Goal: Task Accomplishment & Management: Complete application form

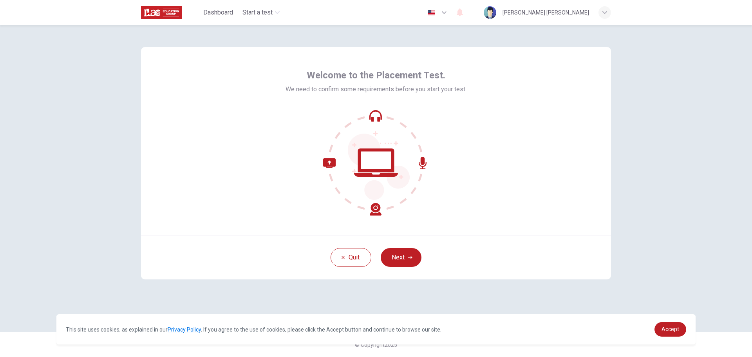
click at [375, 210] on icon at bounding box center [352, 186] width 58 height 57
click at [421, 165] on icon at bounding box center [376, 163] width 106 height 106
click at [379, 118] on icon at bounding box center [375, 119] width 9 height 5
click at [392, 253] on button "Next" at bounding box center [400, 257] width 41 height 19
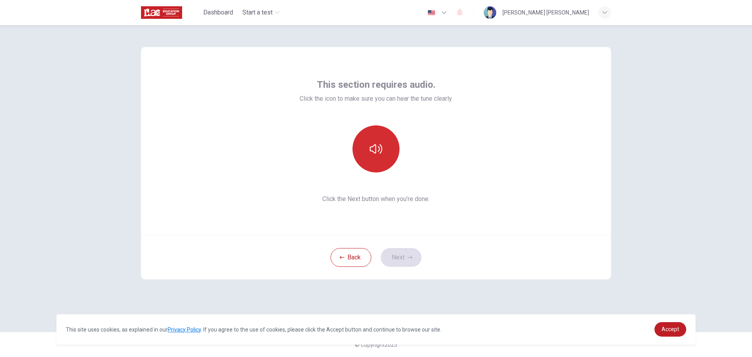
click at [366, 152] on button "button" at bounding box center [375, 148] width 47 height 47
click at [402, 259] on button "Next" at bounding box center [400, 257] width 41 height 19
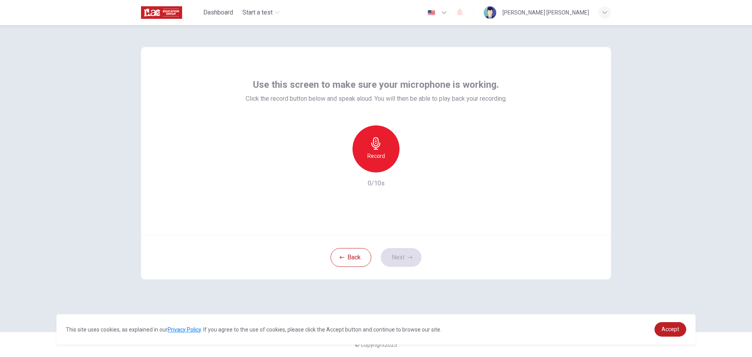
click at [375, 144] on icon "button" at bounding box center [375, 143] width 9 height 13
click at [389, 251] on button "Next" at bounding box center [400, 257] width 41 height 19
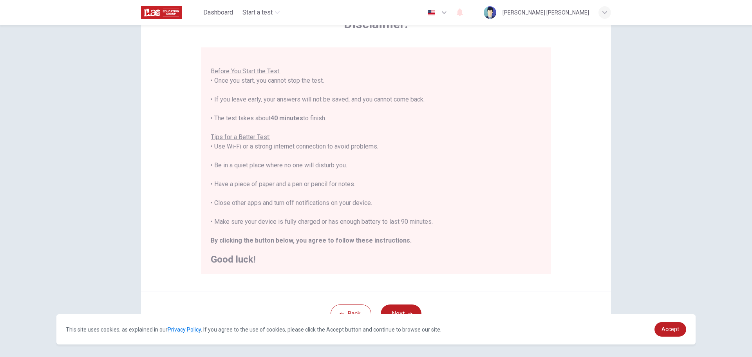
scroll to position [79, 0]
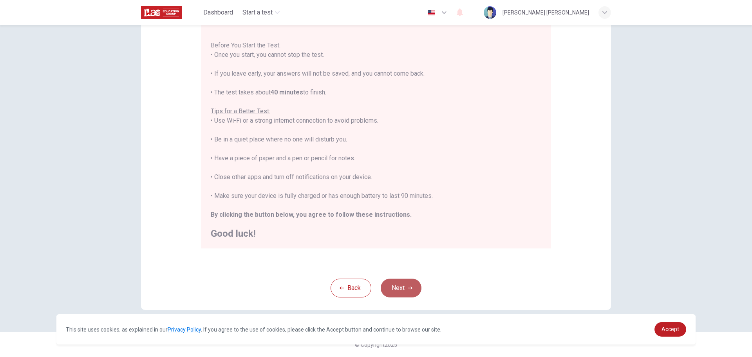
click at [393, 287] on button "Next" at bounding box center [400, 287] width 41 height 19
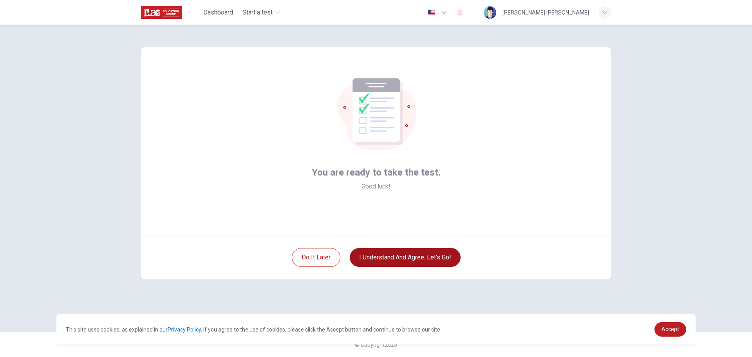
scroll to position [0, 0]
click at [375, 262] on button "I understand and agree. Let’s go!" at bounding box center [405, 257] width 111 height 19
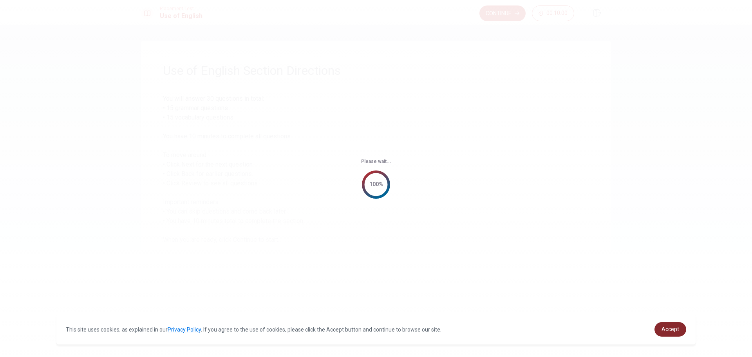
click at [661, 326] on link "Accept" at bounding box center [670, 329] width 32 height 14
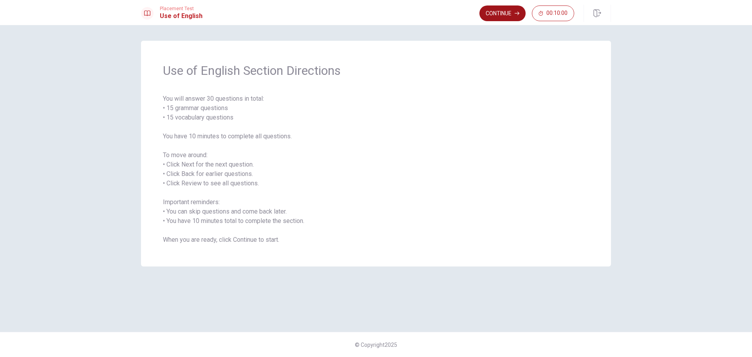
click at [492, 12] on button "Continue" at bounding box center [502, 13] width 46 height 16
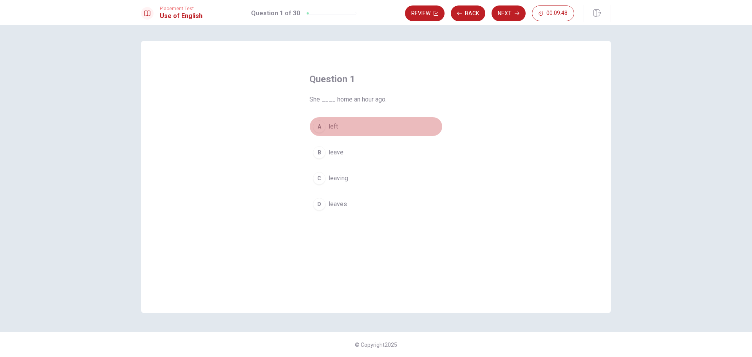
click at [320, 127] on div "A" at bounding box center [319, 126] width 13 height 13
click at [352, 125] on button "A left" at bounding box center [375, 127] width 133 height 20
click at [510, 12] on button "Next" at bounding box center [508, 13] width 34 height 16
click at [320, 181] on div "C" at bounding box center [319, 178] width 13 height 13
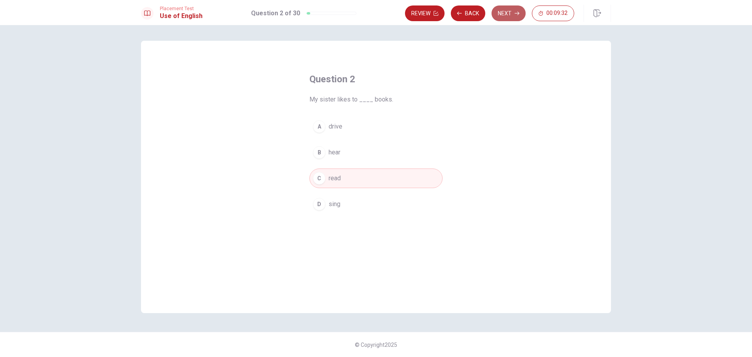
click at [509, 13] on button "Next" at bounding box center [508, 13] width 34 height 16
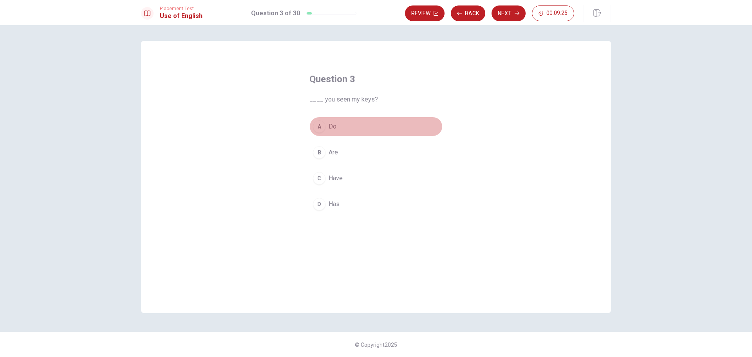
click at [320, 127] on div "A" at bounding box center [319, 126] width 13 height 13
click at [510, 12] on button "Next" at bounding box center [508, 13] width 34 height 16
click at [327, 125] on button "A have" at bounding box center [375, 127] width 133 height 20
click at [508, 15] on button "Next" at bounding box center [508, 13] width 34 height 16
click at [322, 199] on div "D" at bounding box center [319, 204] width 13 height 13
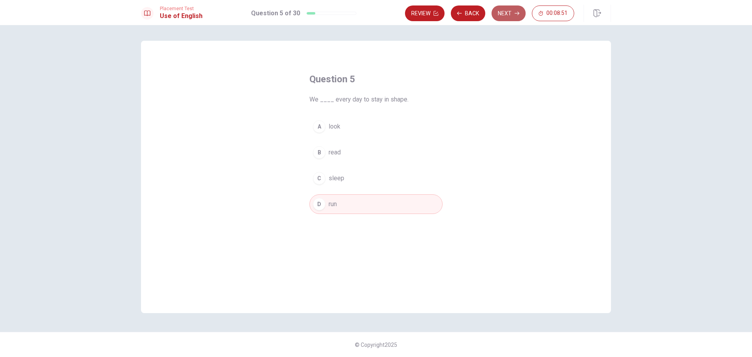
click at [509, 16] on button "Next" at bounding box center [508, 13] width 34 height 16
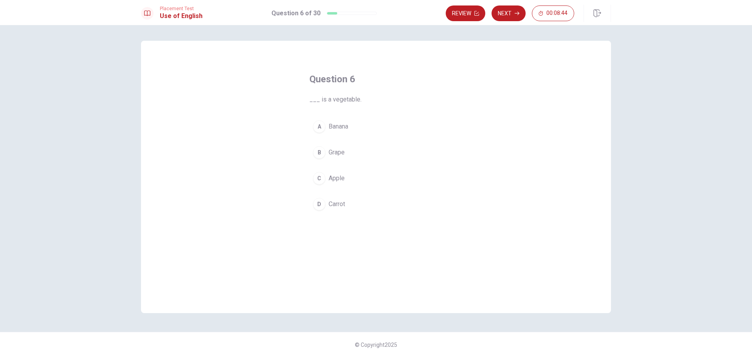
click at [318, 205] on div "D" at bounding box center [319, 204] width 13 height 13
click at [501, 18] on button "Next" at bounding box center [508, 13] width 34 height 16
click at [323, 153] on div "B" at bounding box center [319, 152] width 13 height 13
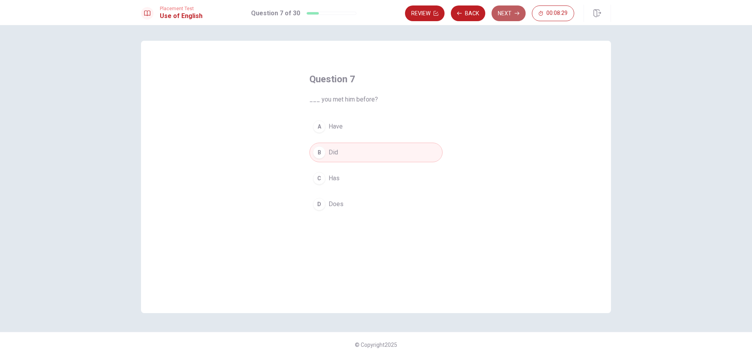
click at [511, 20] on button "Next" at bounding box center [508, 13] width 34 height 16
click at [324, 126] on div "A" at bounding box center [319, 126] width 13 height 13
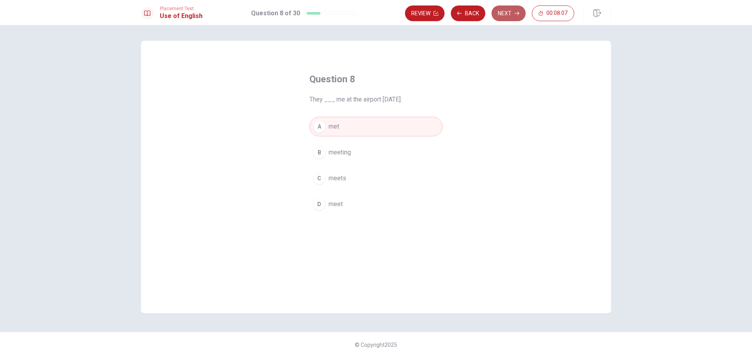
click at [504, 14] on button "Next" at bounding box center [508, 13] width 34 height 16
click at [327, 182] on button "C will start" at bounding box center [375, 178] width 133 height 20
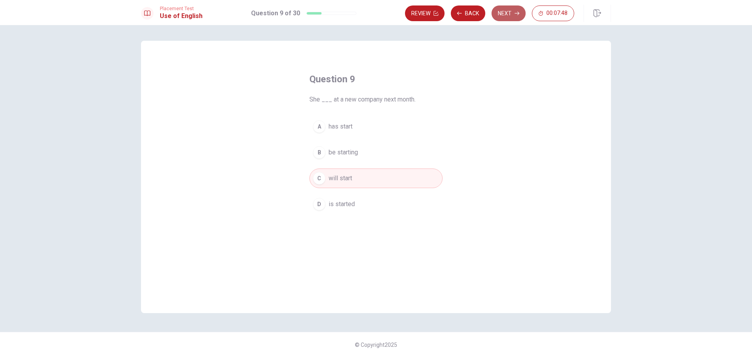
click at [509, 14] on button "Next" at bounding box center [508, 13] width 34 height 16
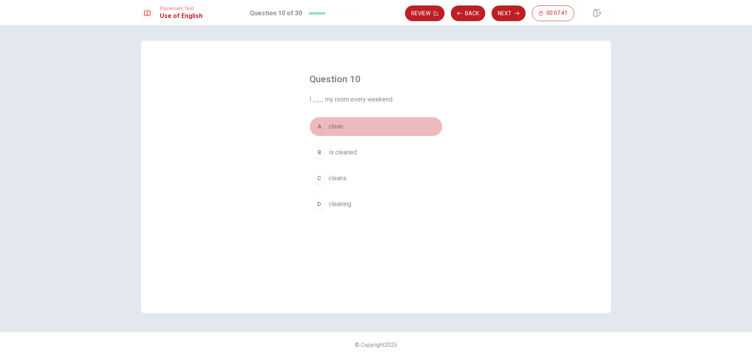
click at [332, 126] on span "clean" at bounding box center [335, 126] width 14 height 9
click at [511, 9] on button "Next" at bounding box center [508, 13] width 34 height 16
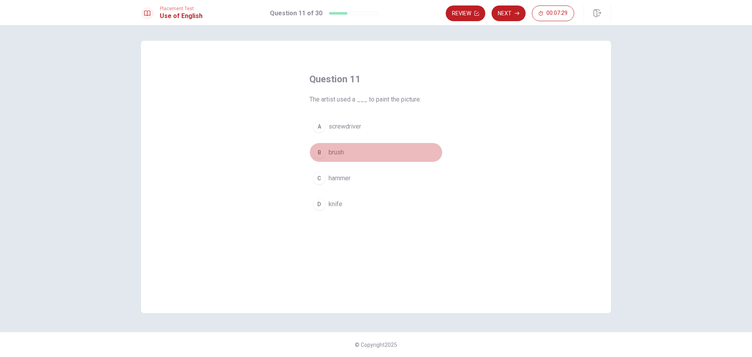
click at [329, 151] on span "brush" at bounding box center [335, 152] width 15 height 9
click at [505, 13] on button "Next" at bounding box center [508, 13] width 34 height 16
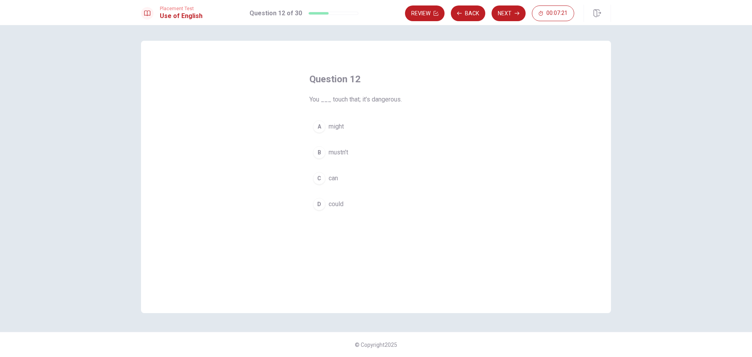
click at [319, 152] on div "B" at bounding box center [319, 152] width 13 height 13
click at [519, 6] on button "Next" at bounding box center [508, 13] width 34 height 16
click at [466, 11] on button "Back" at bounding box center [468, 13] width 34 height 16
click at [498, 13] on button "Next" at bounding box center [508, 13] width 34 height 16
click at [324, 130] on button "A studies" at bounding box center [375, 127] width 133 height 20
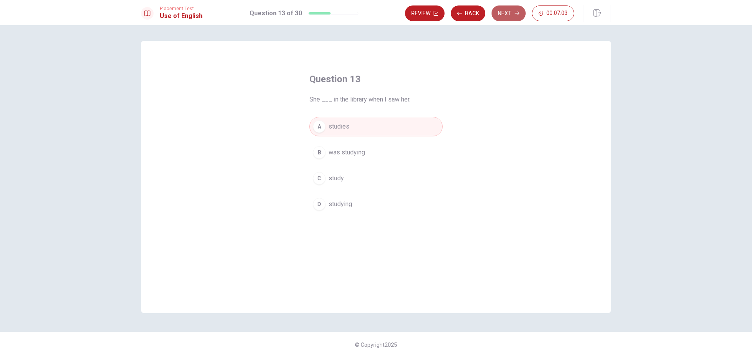
click at [504, 14] on button "Next" at bounding box center [508, 13] width 34 height 16
click at [324, 204] on div "D" at bounding box center [319, 204] width 13 height 13
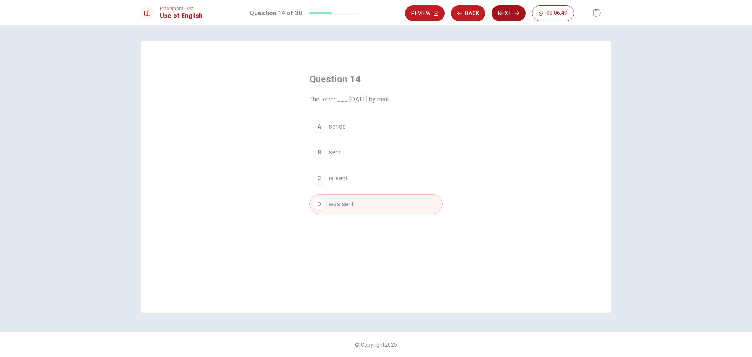
click at [510, 10] on button "Next" at bounding box center [508, 13] width 34 height 16
click at [324, 184] on button "C buy" at bounding box center [375, 178] width 133 height 20
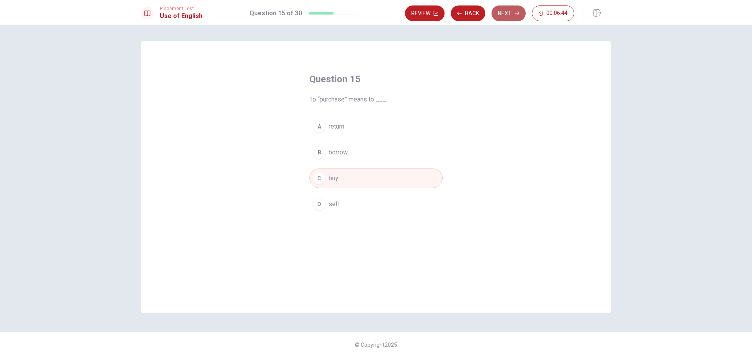
click at [501, 20] on button "Next" at bounding box center [508, 13] width 34 height 16
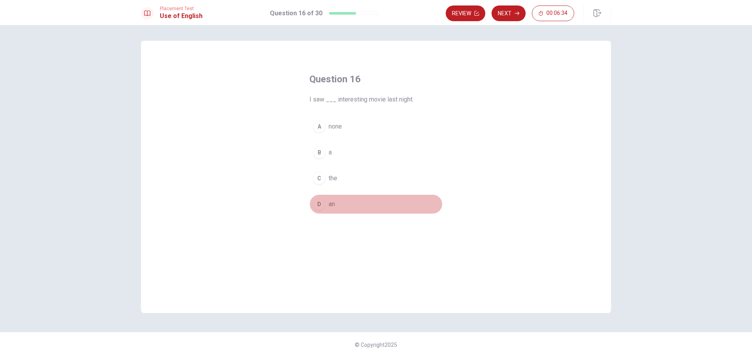
click at [319, 199] on div "D" at bounding box center [319, 204] width 13 height 13
click at [504, 14] on button "Next" at bounding box center [508, 13] width 34 height 16
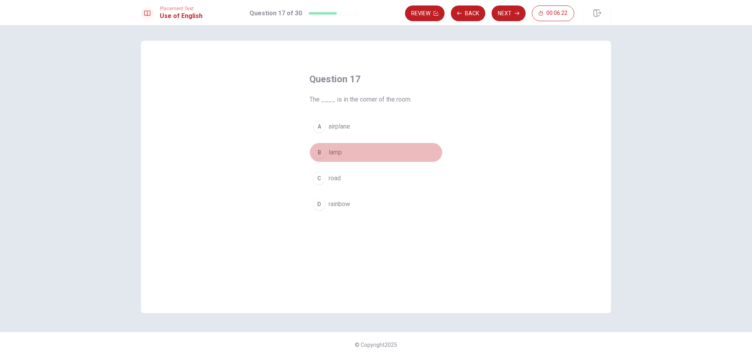
click at [322, 147] on div "B" at bounding box center [319, 152] width 13 height 13
click at [518, 12] on icon "button" at bounding box center [516, 13] width 5 height 5
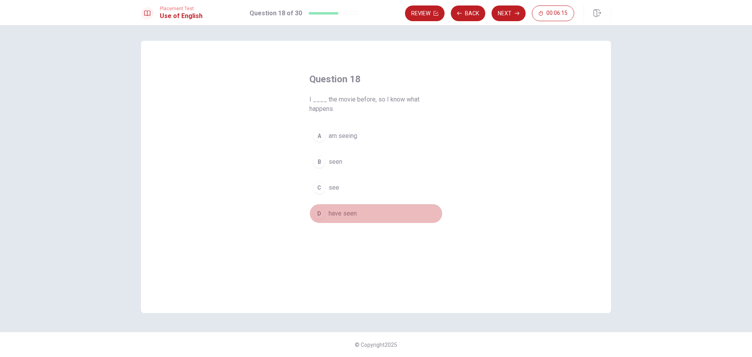
click at [328, 217] on button "D have seen" at bounding box center [375, 214] width 133 height 20
click at [503, 16] on button "Next" at bounding box center [508, 13] width 34 height 16
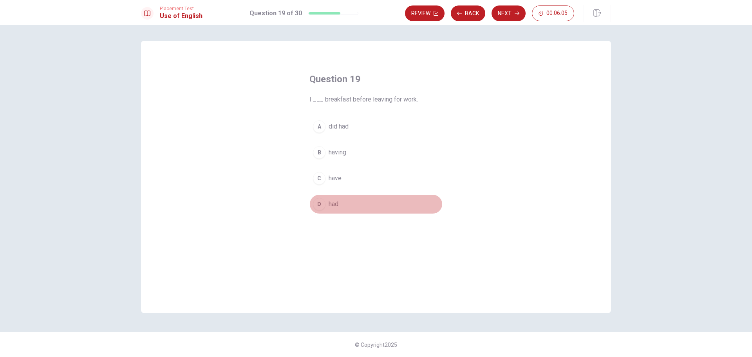
click at [321, 212] on button "D had" at bounding box center [375, 204] width 133 height 20
click at [508, 18] on button "Next" at bounding box center [508, 13] width 34 height 16
click at [328, 126] on button "A enjoys" at bounding box center [375, 127] width 133 height 20
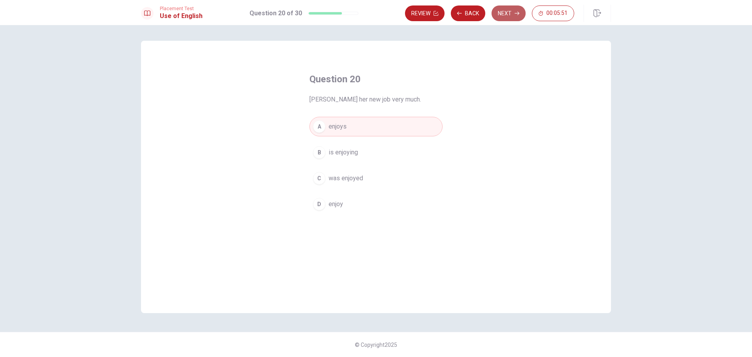
click at [512, 17] on button "Next" at bounding box center [508, 13] width 34 height 16
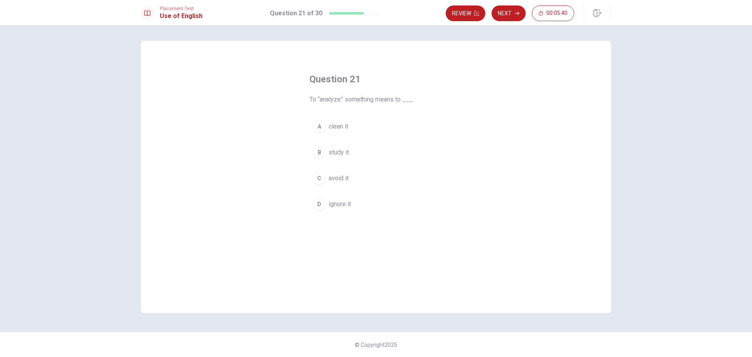
click at [329, 154] on span "study it" at bounding box center [338, 152] width 20 height 9
click at [516, 14] on icon "button" at bounding box center [516, 13] width 5 height 5
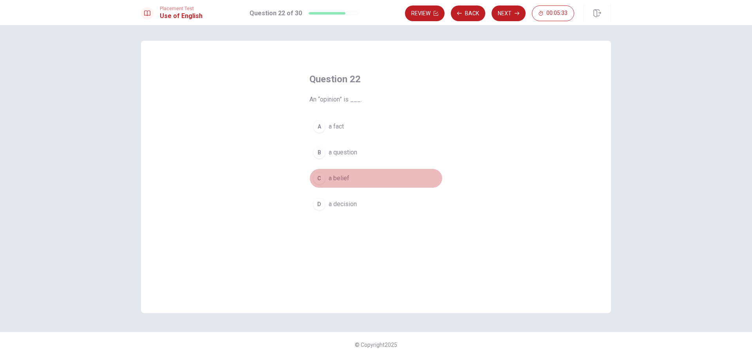
click at [317, 183] on div "C" at bounding box center [319, 178] width 13 height 13
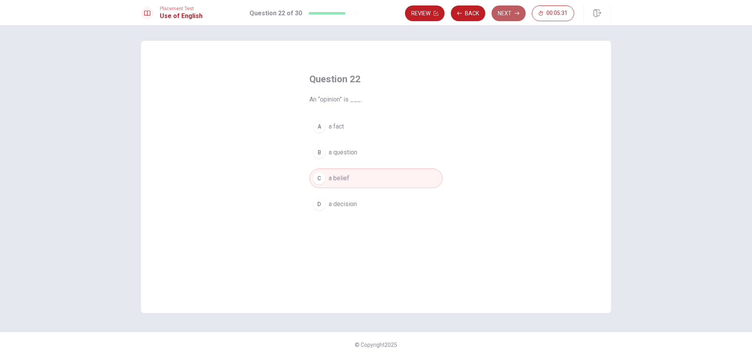
click at [507, 11] on button "Next" at bounding box center [508, 13] width 34 height 16
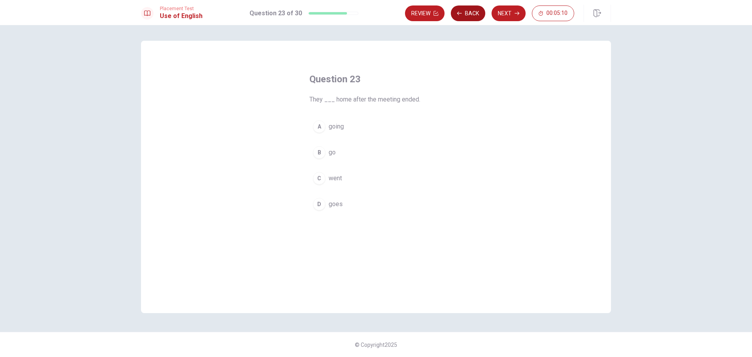
click at [476, 14] on button "Back" at bounding box center [468, 13] width 34 height 16
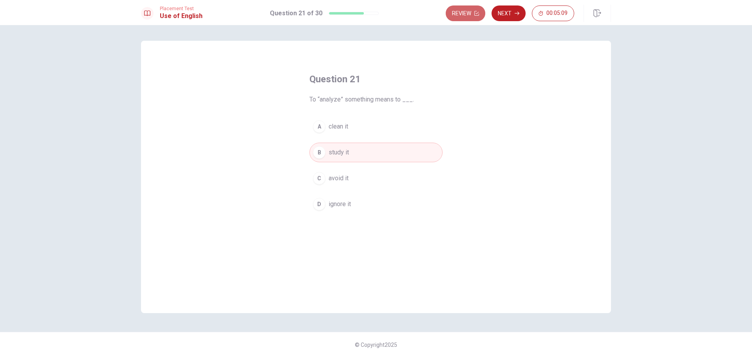
click at [476, 14] on icon "button" at bounding box center [476, 13] width 5 height 5
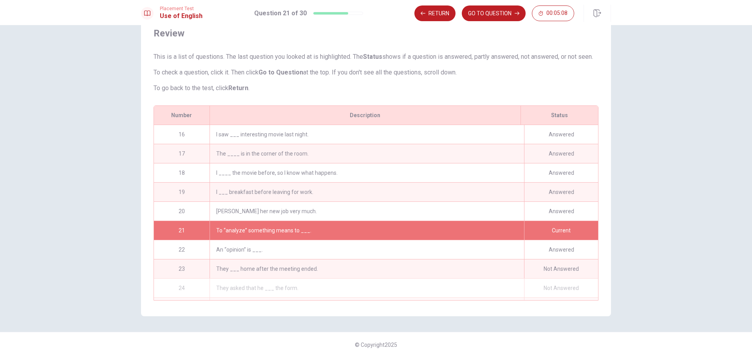
scroll to position [308, 0]
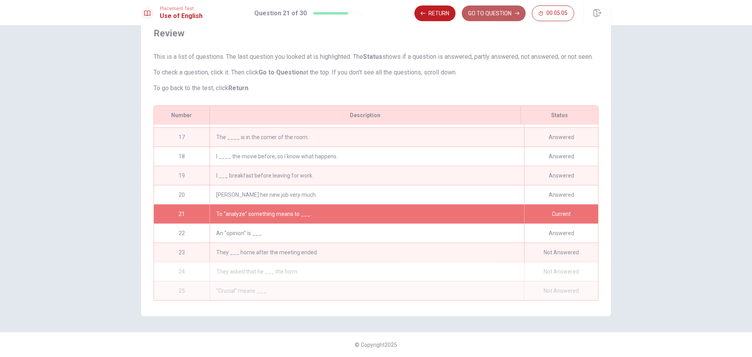
click at [472, 14] on button "GO TO QUESTION" at bounding box center [494, 13] width 64 height 16
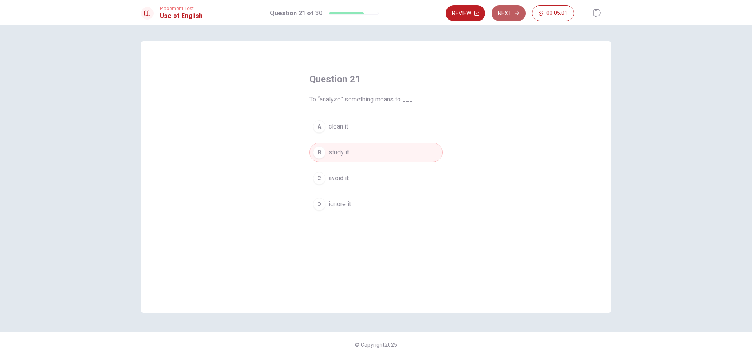
click at [515, 9] on button "Next" at bounding box center [508, 13] width 34 height 16
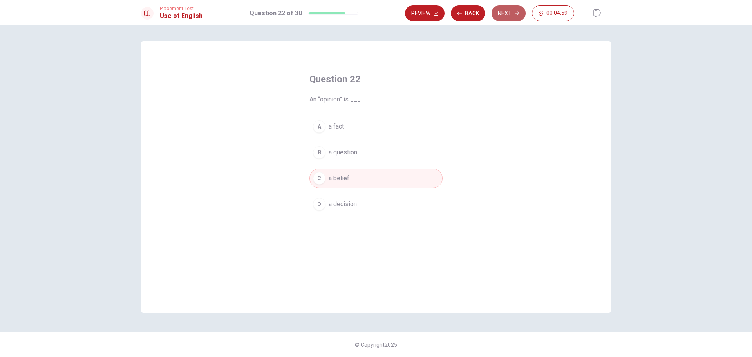
click at [505, 11] on button "Next" at bounding box center [508, 13] width 34 height 16
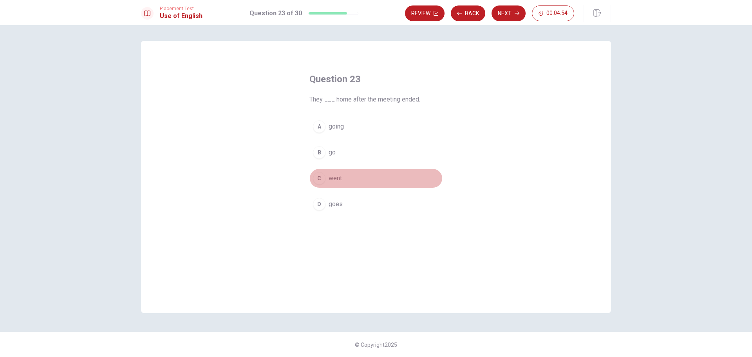
click at [319, 174] on div "C" at bounding box center [319, 178] width 13 height 13
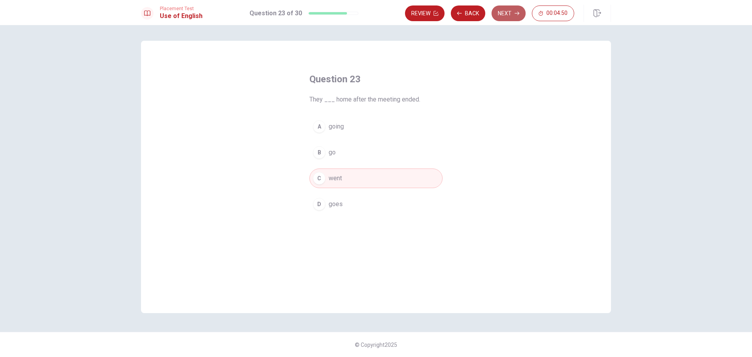
click at [516, 10] on button "Next" at bounding box center [508, 13] width 34 height 16
click at [324, 201] on div "D" at bounding box center [319, 204] width 13 height 13
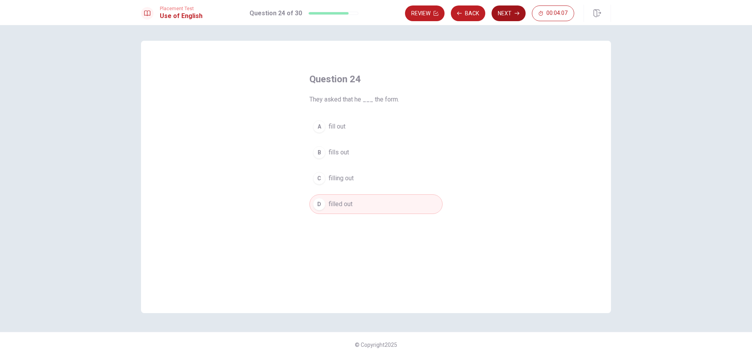
click at [506, 9] on button "Next" at bounding box center [508, 13] width 34 height 16
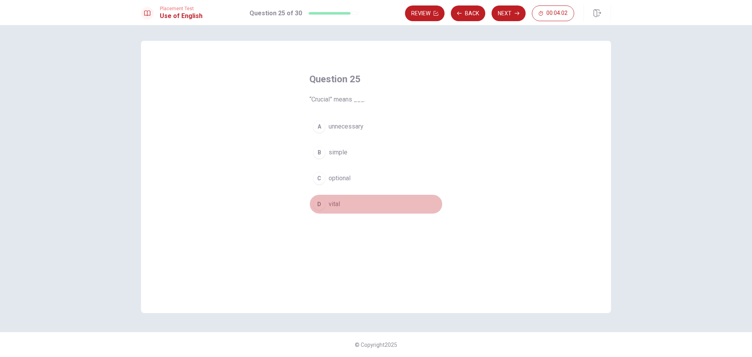
click at [319, 203] on div "D" at bounding box center [319, 204] width 13 height 13
click at [511, 14] on button "Next" at bounding box center [508, 13] width 34 height 16
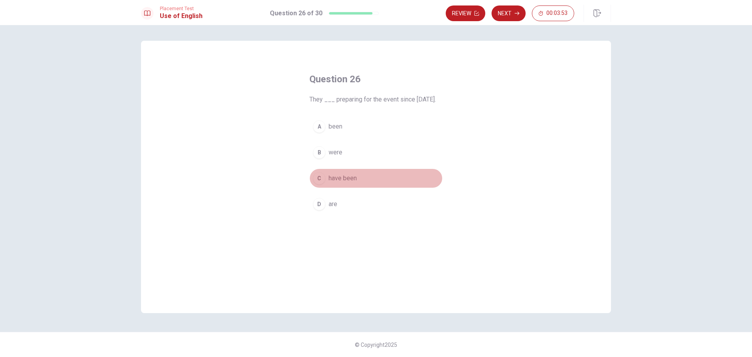
click at [331, 180] on button "C have been" at bounding box center [375, 178] width 133 height 20
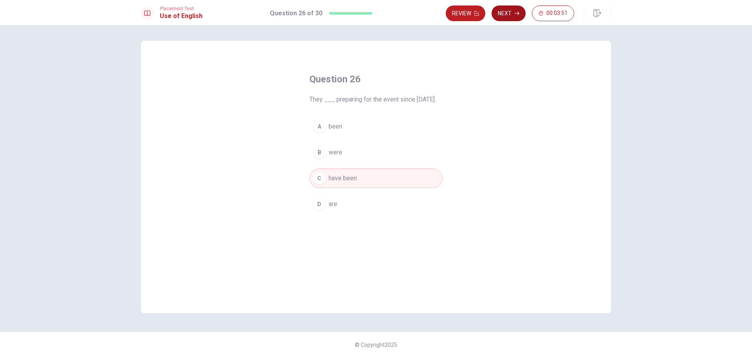
click at [509, 18] on button "Next" at bounding box center [508, 13] width 34 height 16
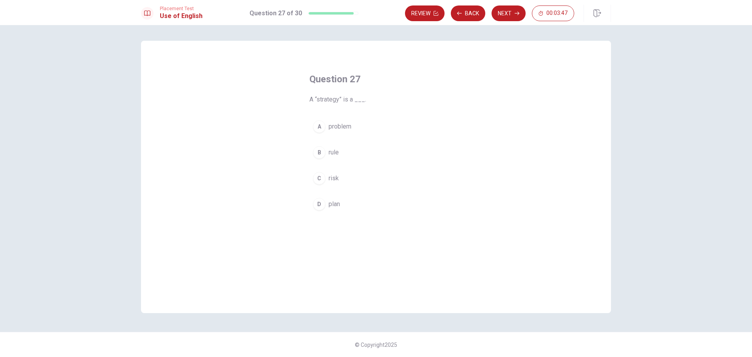
click at [323, 200] on div "D" at bounding box center [319, 204] width 13 height 13
click at [510, 12] on button "Next" at bounding box center [508, 13] width 34 height 16
click at [327, 162] on button "B start" at bounding box center [375, 162] width 133 height 20
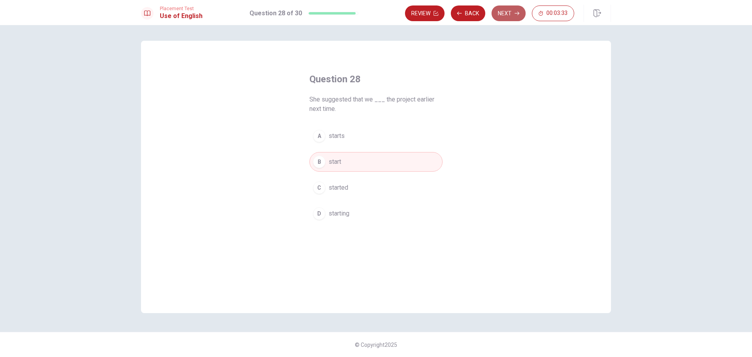
click at [512, 18] on button "Next" at bounding box center [508, 13] width 34 height 16
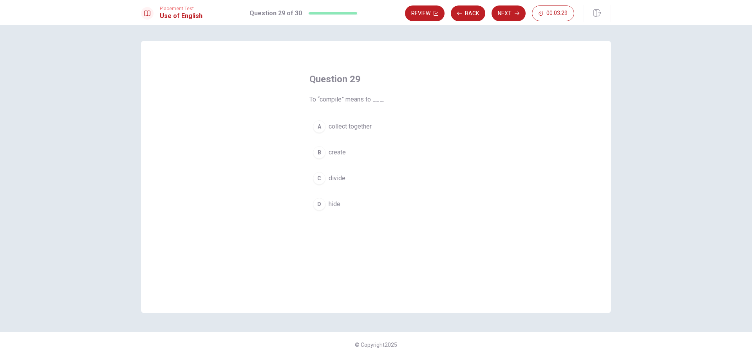
click at [360, 123] on span "collect together" at bounding box center [349, 126] width 43 height 9
click at [512, 14] on button "Next" at bounding box center [508, 13] width 34 height 16
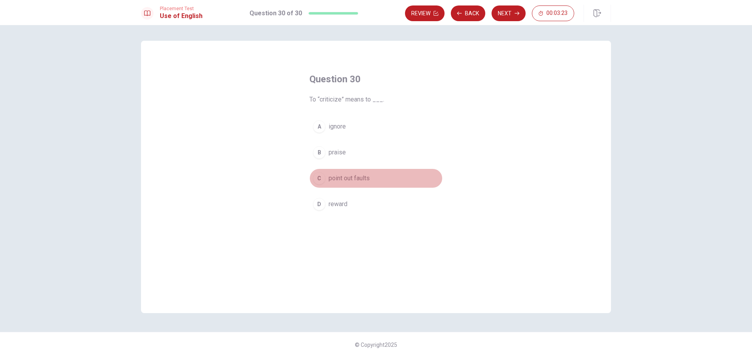
click at [335, 183] on button "C point out faults" at bounding box center [375, 178] width 133 height 20
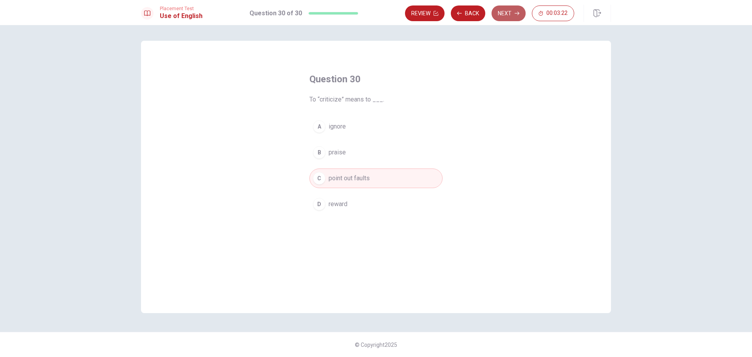
click at [506, 7] on button "Next" at bounding box center [508, 13] width 34 height 16
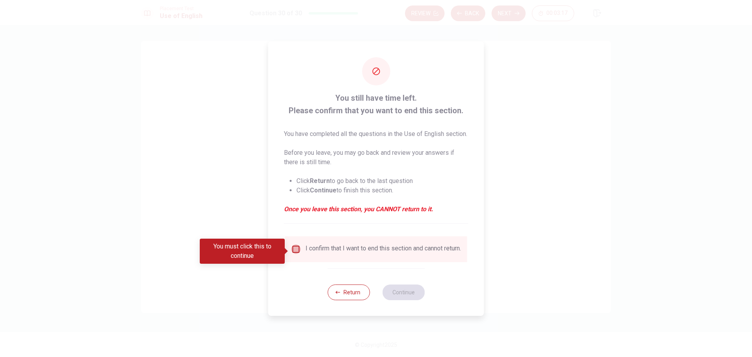
click at [297, 249] on input "You must click this to continue" at bounding box center [295, 248] width 9 height 9
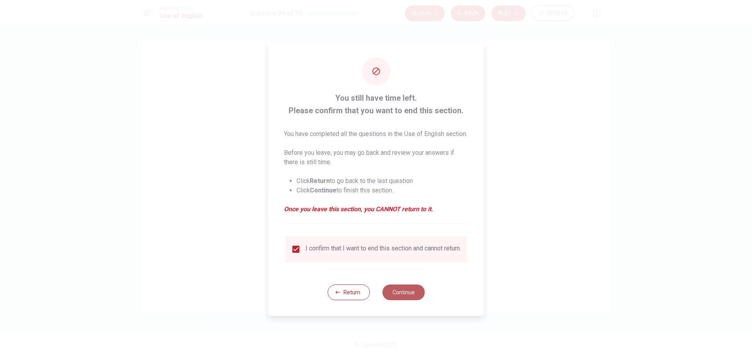
click at [407, 295] on button "Continue" at bounding box center [403, 292] width 42 height 16
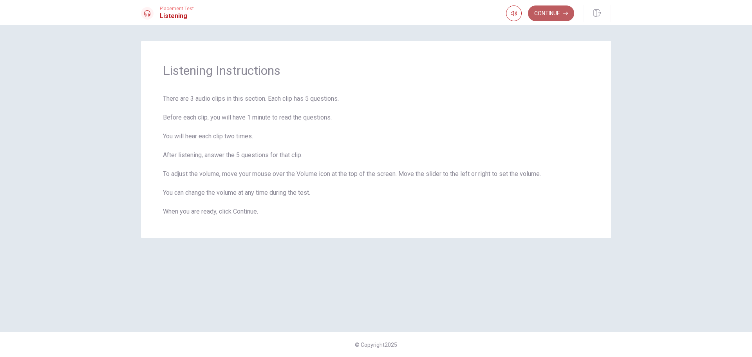
click at [560, 10] on button "Continue" at bounding box center [551, 13] width 46 height 16
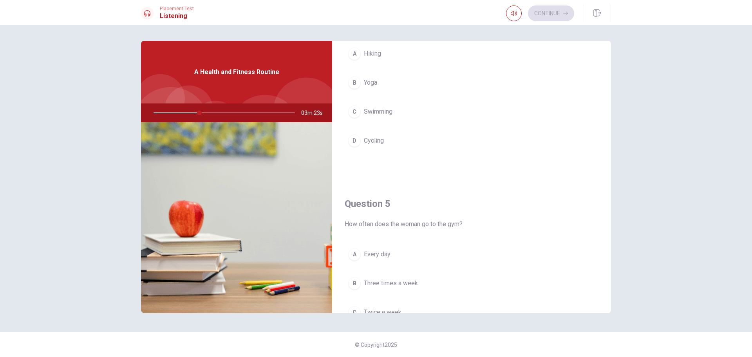
scroll to position [660, 0]
click at [368, 79] on span "Yoga" at bounding box center [370, 83] width 13 height 9
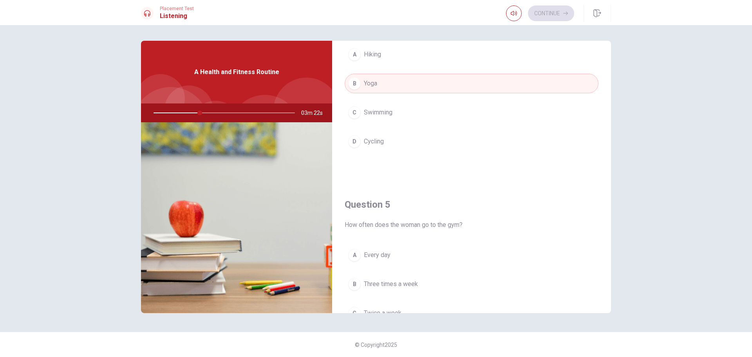
scroll to position [730, 0]
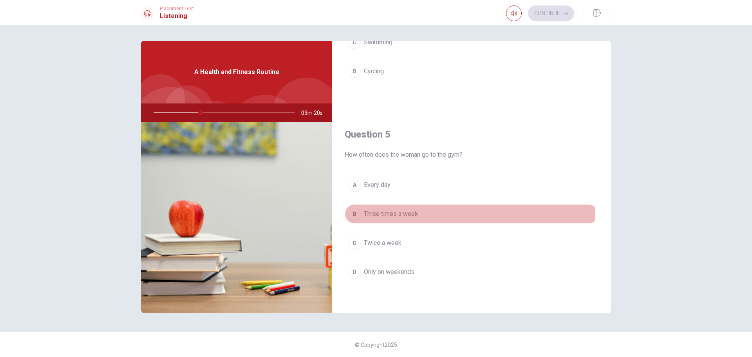
click at [369, 216] on span "Three times a week" at bounding box center [391, 213] width 54 height 9
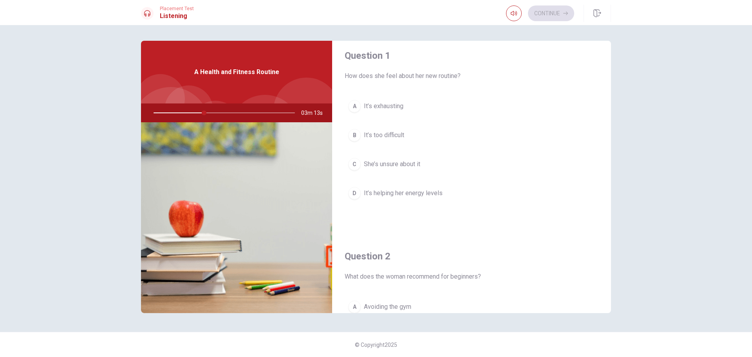
scroll to position [0, 0]
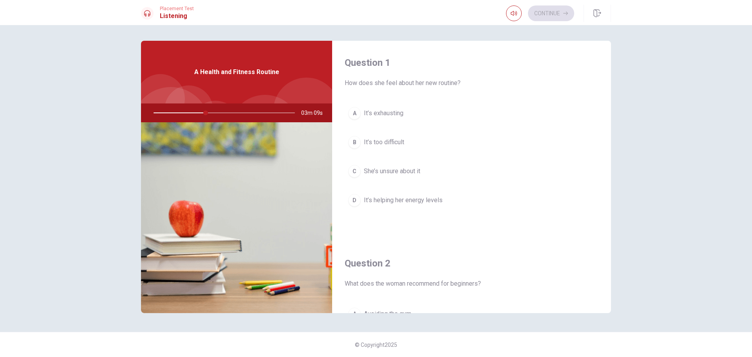
click at [385, 199] on span "It’s helping her energy levels" at bounding box center [403, 199] width 79 height 9
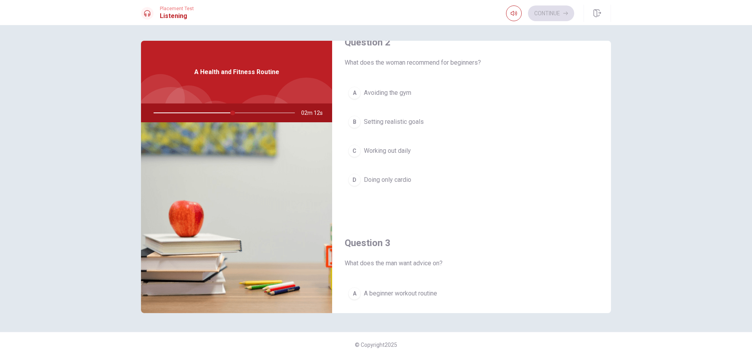
scroll to position [220, 0]
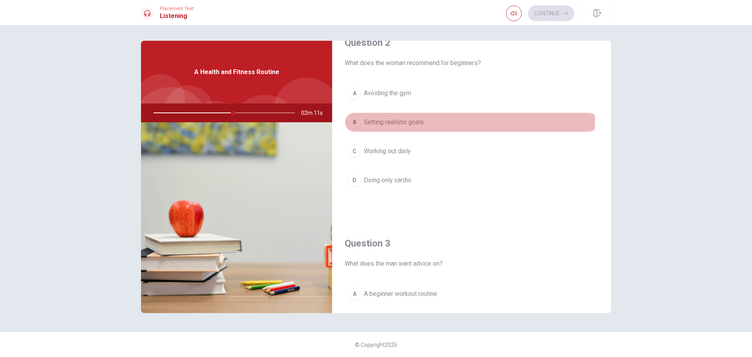
click at [384, 122] on span "Setting realistic goals" at bounding box center [394, 121] width 60 height 9
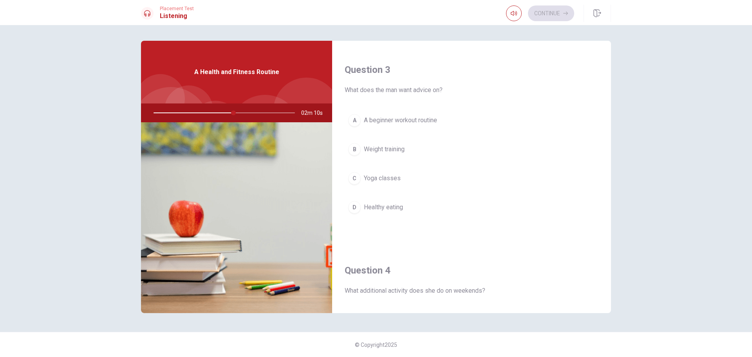
scroll to position [395, 0]
click at [413, 114] on button "A A beginner workout routine" at bounding box center [471, 120] width 254 height 20
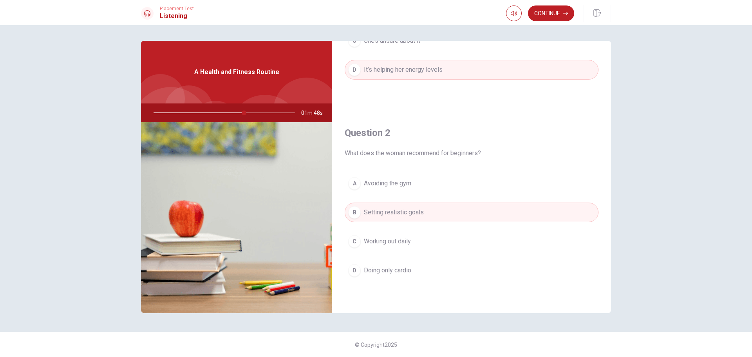
scroll to position [146, 0]
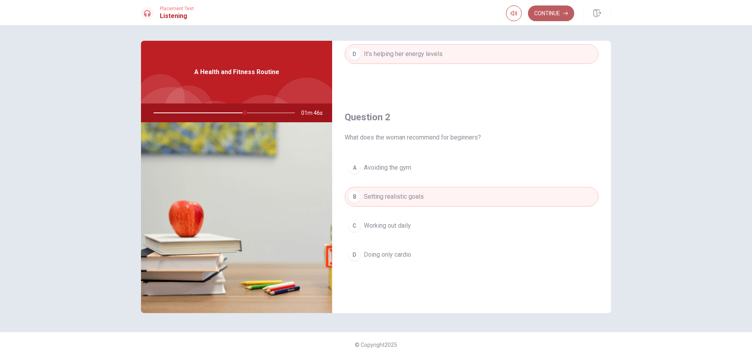
click at [550, 16] on button "Continue" at bounding box center [551, 13] width 46 height 16
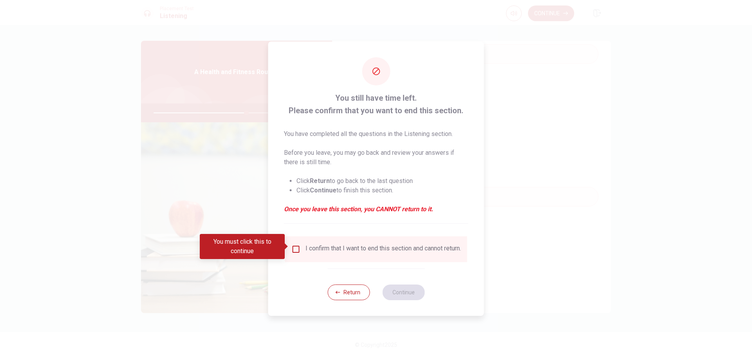
click at [412, 238] on div "I confirm that I want to end this section and cannot return." at bounding box center [376, 249] width 182 height 26
click at [291, 241] on div "I confirm that I want to end this section and cannot return." at bounding box center [376, 249] width 182 height 26
click at [296, 248] on input "You must click this to continue" at bounding box center [295, 248] width 9 height 9
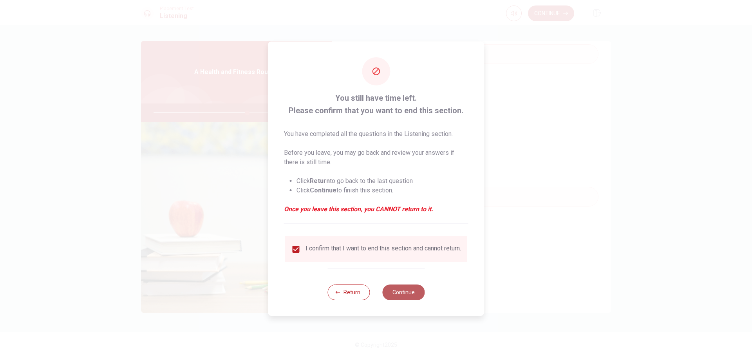
click at [410, 297] on button "Continue" at bounding box center [403, 292] width 42 height 16
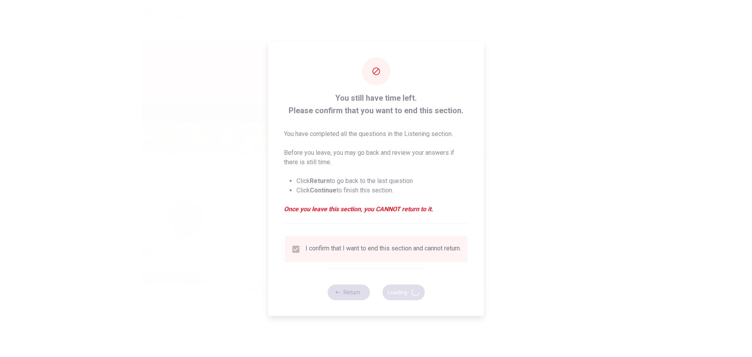
type input "68"
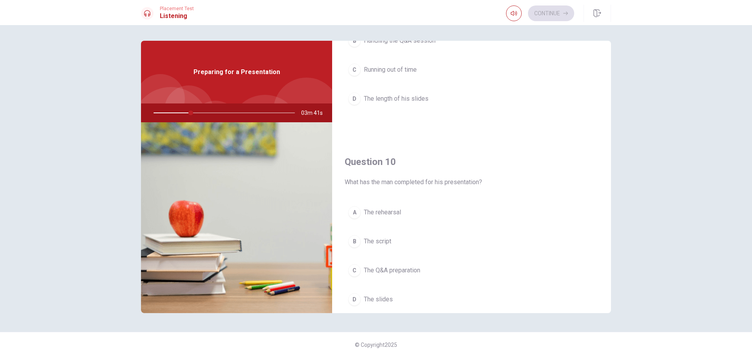
scroll to position [730, 0]
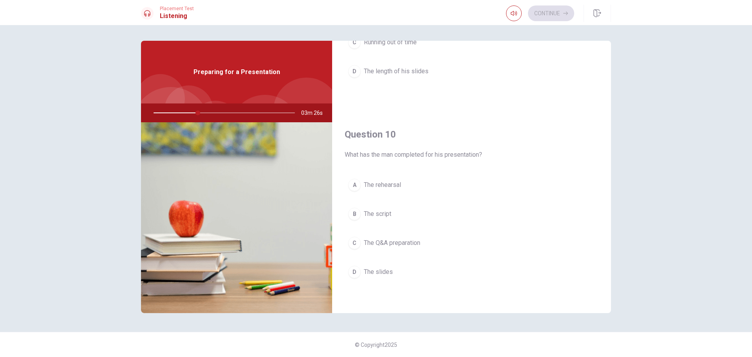
click at [370, 272] on span "The slides" at bounding box center [378, 271] width 29 height 9
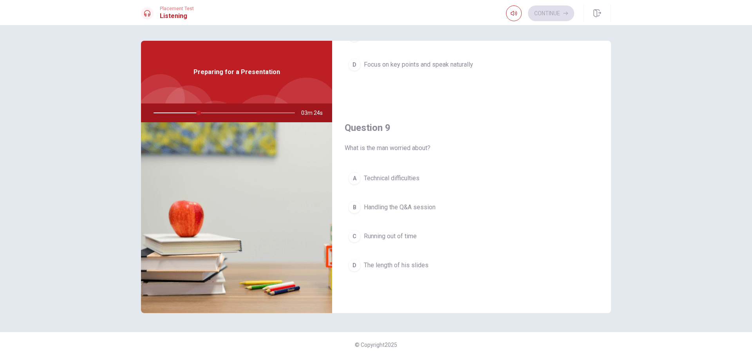
scroll to position [535, 0]
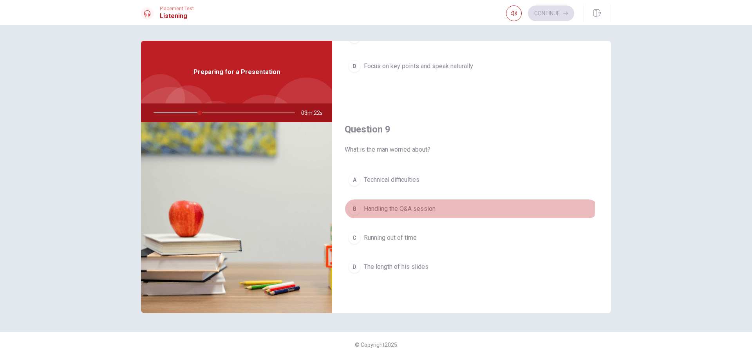
click at [370, 205] on span "Handling the Q&A session" at bounding box center [400, 208] width 72 height 9
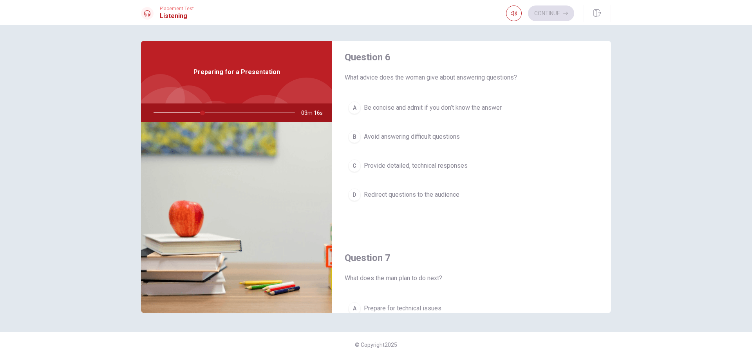
scroll to position [0, 0]
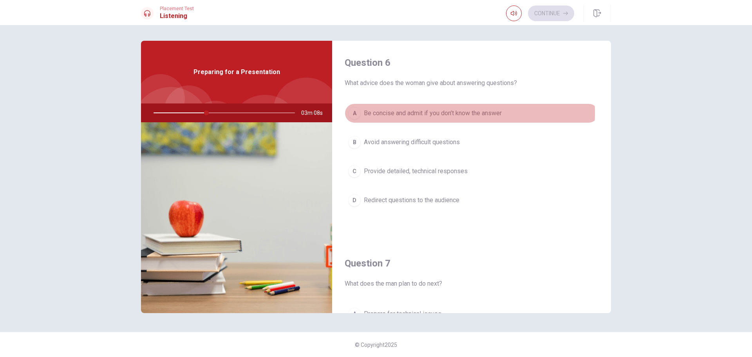
click at [425, 113] on span "Be concise and admit if you don’t know the answer" at bounding box center [433, 112] width 138 height 9
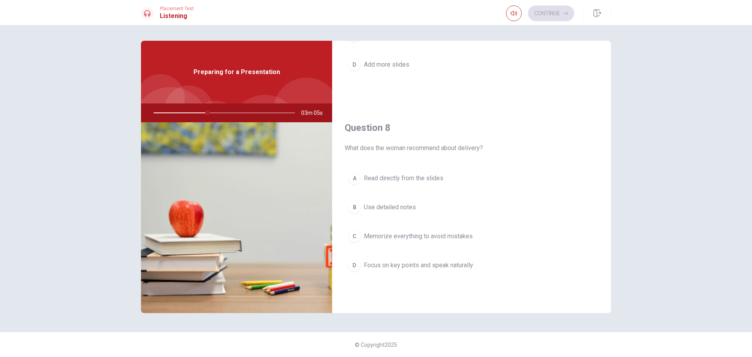
scroll to position [336, 0]
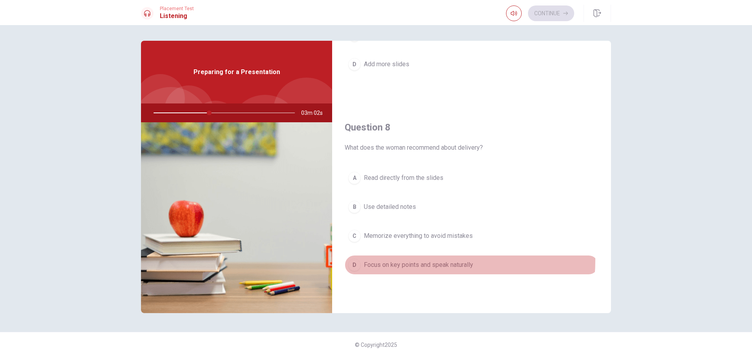
click at [405, 260] on button "D Focus on key points and speak naturally" at bounding box center [471, 265] width 254 height 20
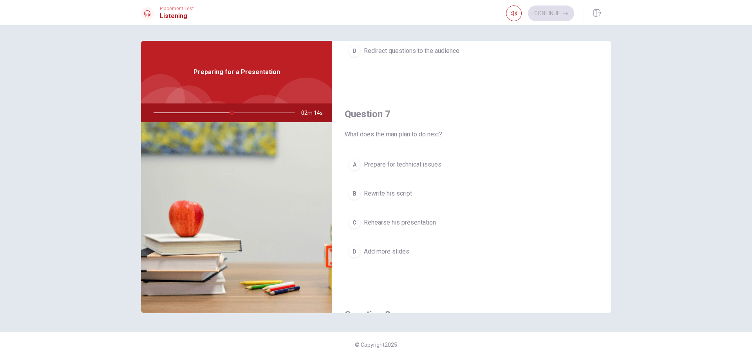
scroll to position [151, 0]
click at [375, 222] on span "Rehearse his presentation" at bounding box center [400, 220] width 72 height 9
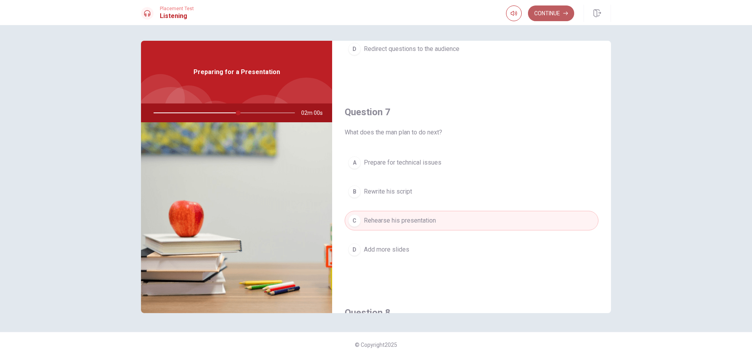
click at [557, 9] on button "Continue" at bounding box center [551, 13] width 46 height 16
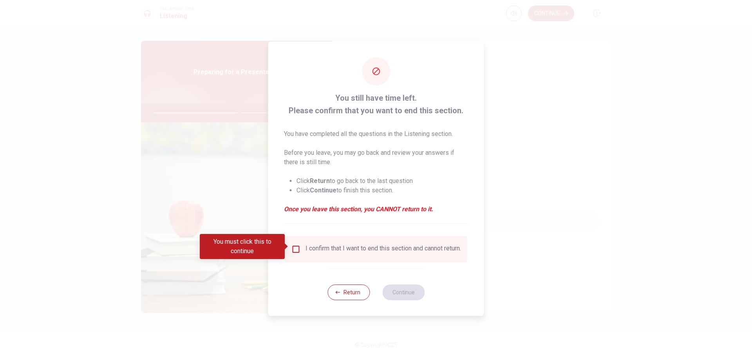
click at [292, 247] on input "You must click this to continue" at bounding box center [295, 248] width 9 height 9
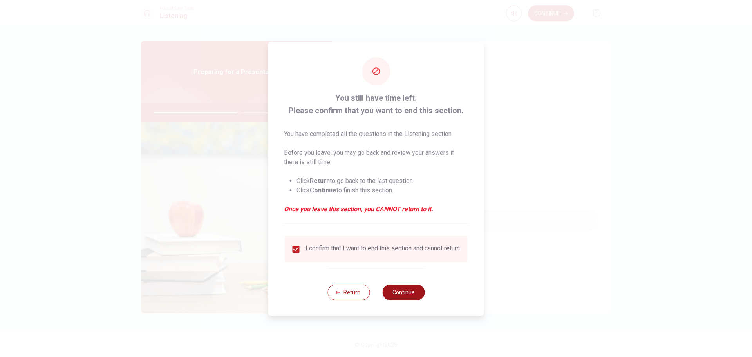
click at [406, 289] on button "Continue" at bounding box center [403, 292] width 42 height 16
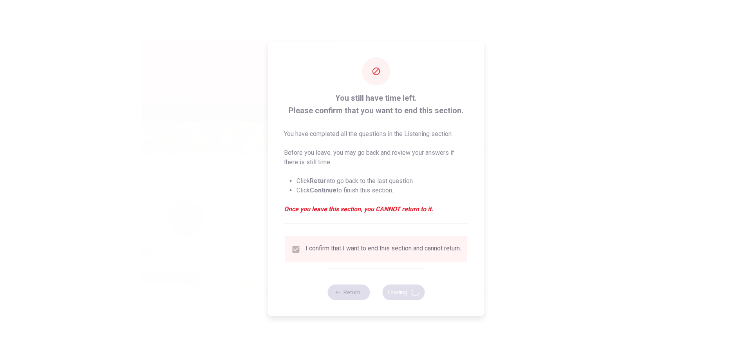
type input "62"
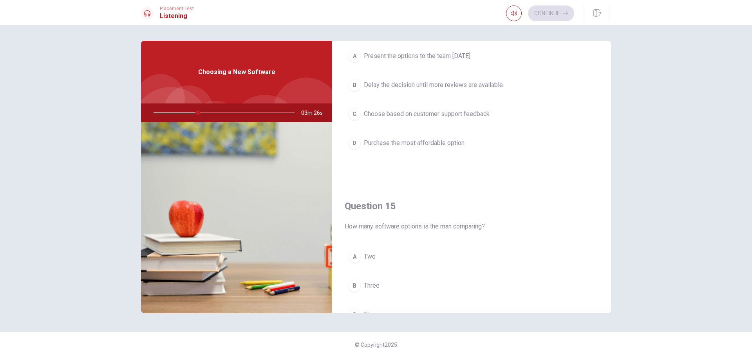
scroll to position [730, 0]
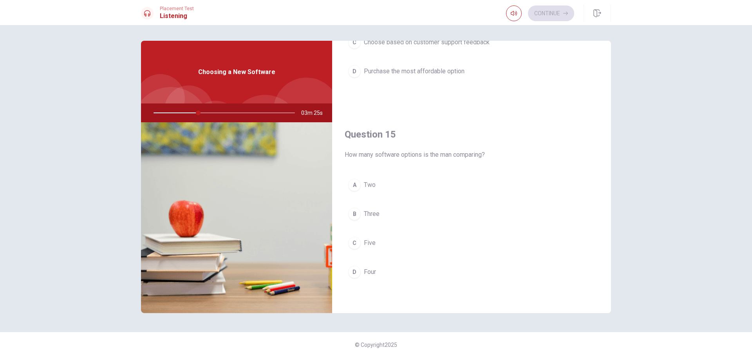
click at [361, 217] on button "B Three" at bounding box center [471, 214] width 254 height 20
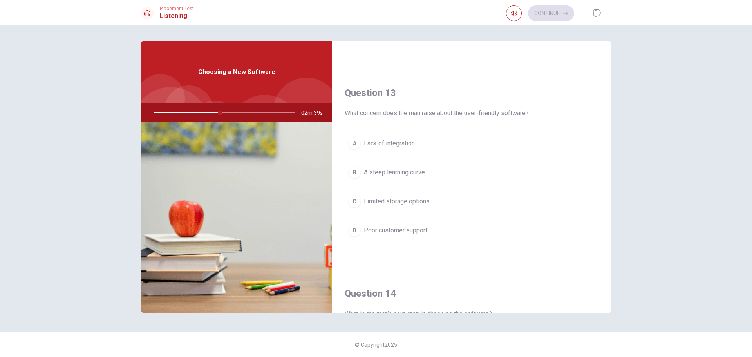
scroll to position [371, 0]
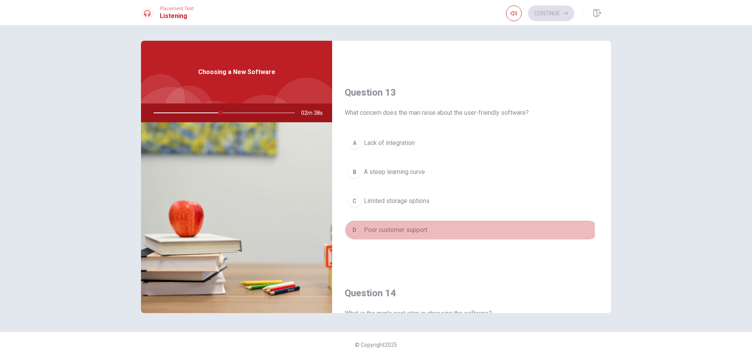
click at [360, 234] on button "D Poor customer support" at bounding box center [471, 230] width 254 height 20
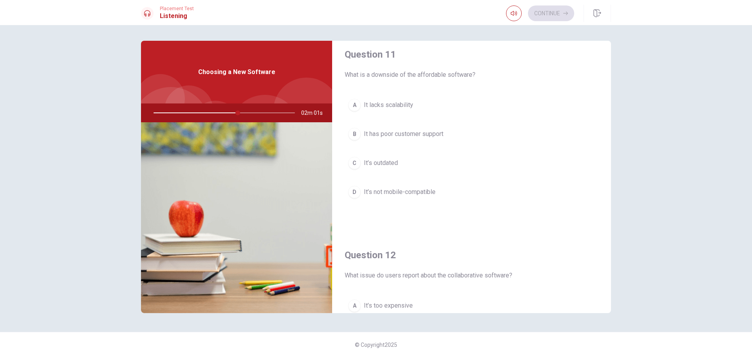
scroll to position [5, 0]
click at [362, 163] on button "C It’s outdated" at bounding box center [471, 166] width 254 height 20
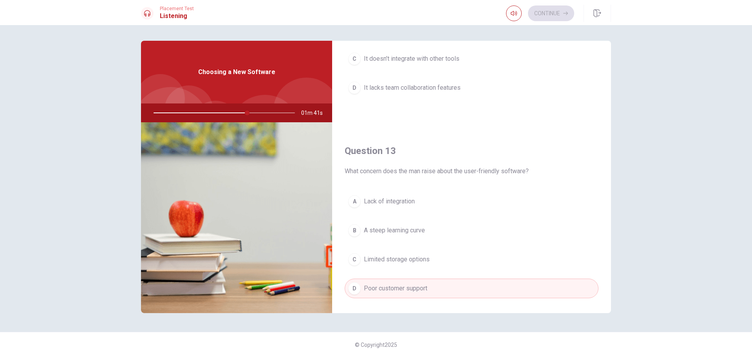
scroll to position [313, 0]
click at [359, 259] on div "C" at bounding box center [354, 258] width 13 height 13
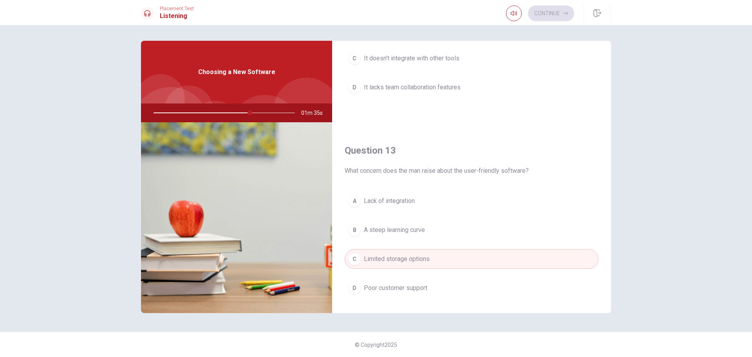
click at [363, 207] on button "A Lack of integration" at bounding box center [471, 201] width 254 height 20
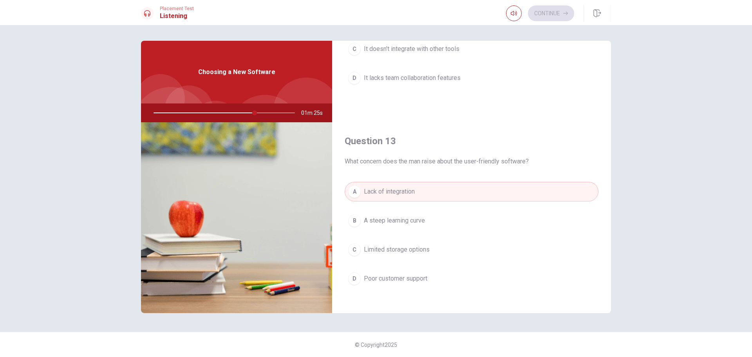
scroll to position [334, 0]
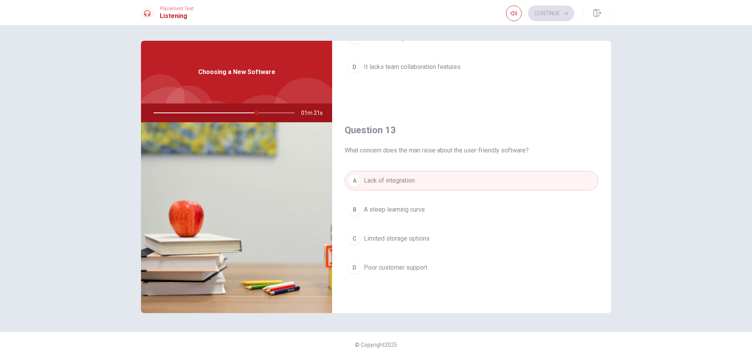
click at [379, 268] on span "Poor customer support" at bounding box center [395, 267] width 63 height 9
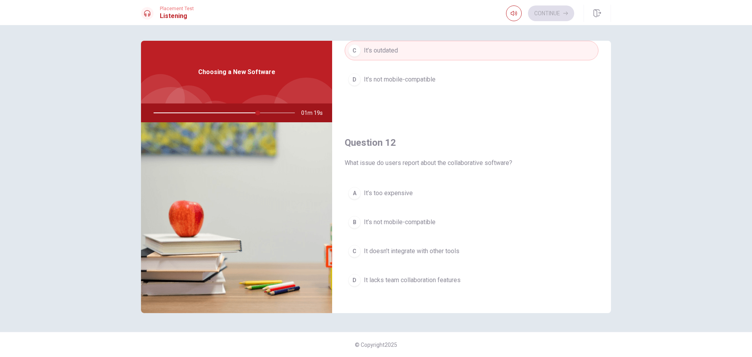
scroll to position [127, 0]
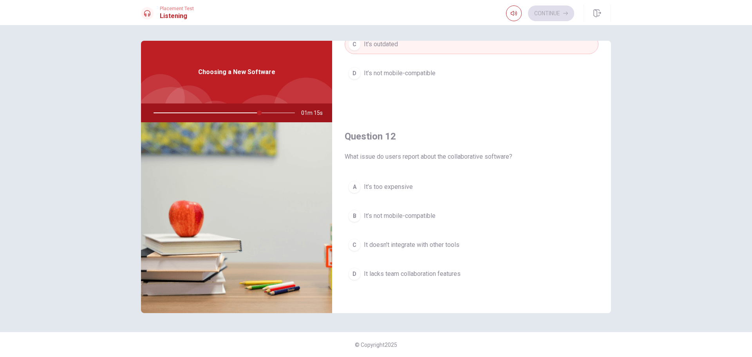
click at [386, 219] on span "It’s not mobile-compatible" at bounding box center [400, 215] width 72 height 9
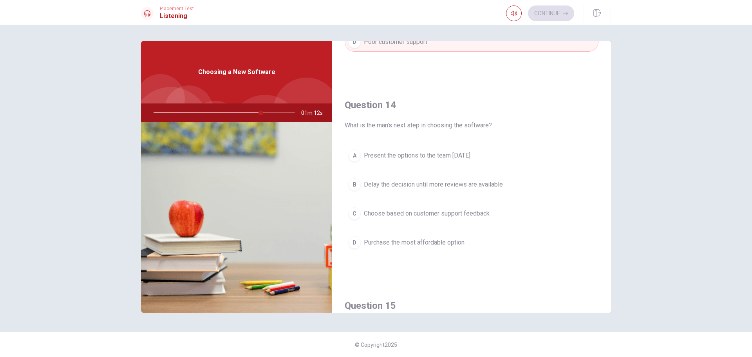
scroll to position [560, 0]
click at [379, 158] on span "Present the options to the team [DATE]" at bounding box center [417, 154] width 106 height 9
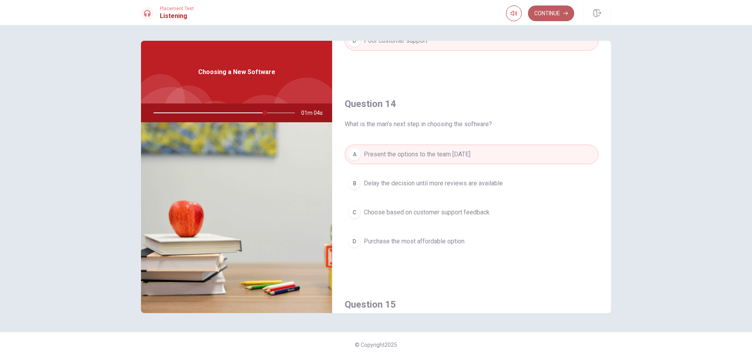
click at [555, 14] on button "Continue" at bounding box center [551, 13] width 46 height 16
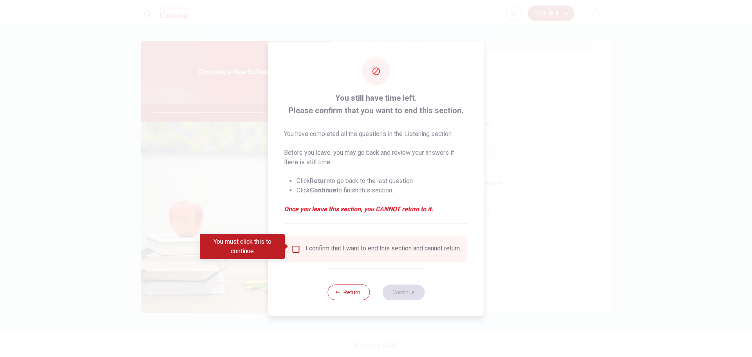
click at [303, 251] on div "I confirm that I want to end this section and cannot return." at bounding box center [375, 248] width 169 height 9
click at [291, 247] on input "You must click this to continue" at bounding box center [295, 248] width 9 height 9
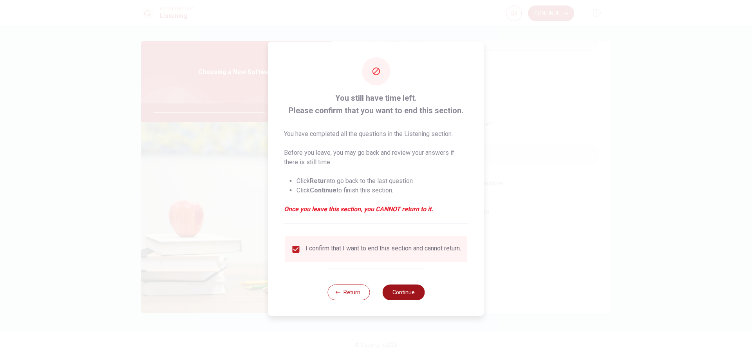
click at [394, 296] on button "Continue" at bounding box center [403, 292] width 42 height 16
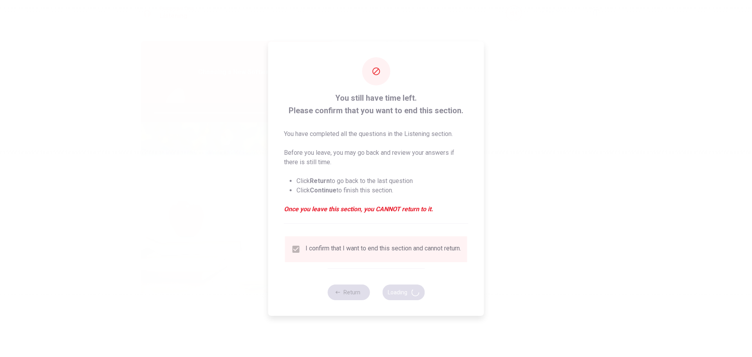
type input "81"
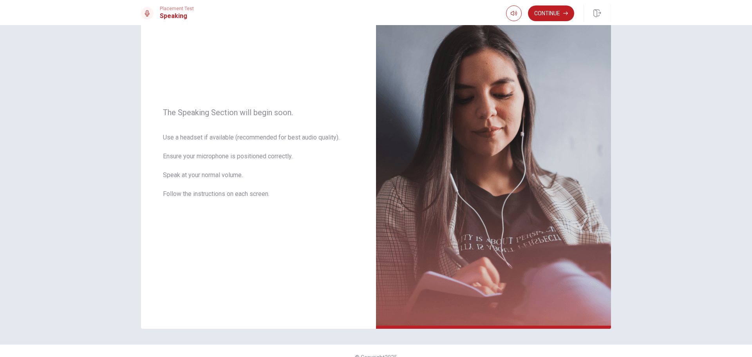
scroll to position [56, 0]
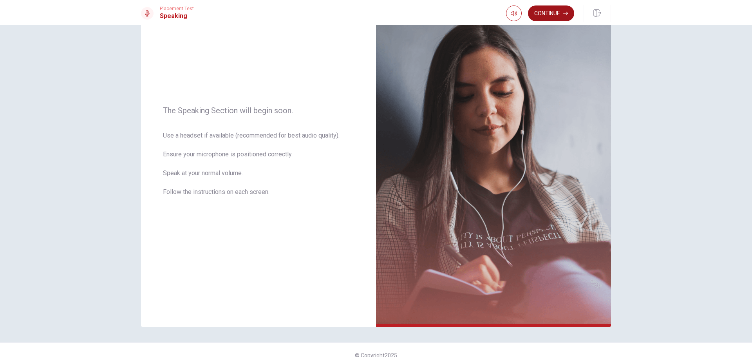
click at [547, 13] on button "Continue" at bounding box center [551, 13] width 46 height 16
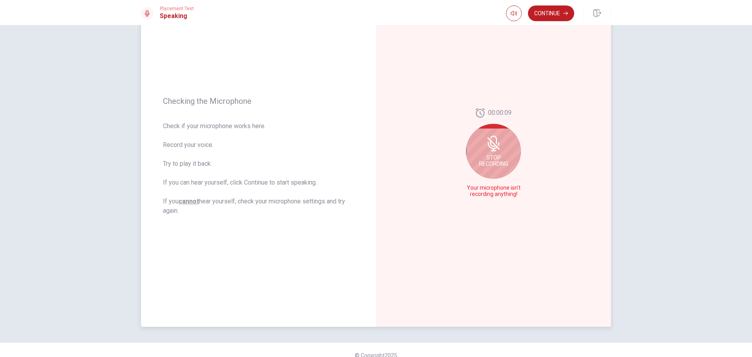
click at [481, 148] on div "Stop Recording" at bounding box center [493, 151] width 55 height 55
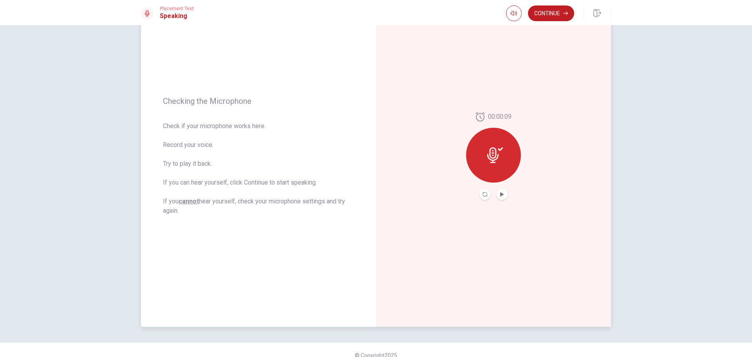
click at [492, 156] on icon at bounding box center [495, 155] width 16 height 16
click at [480, 192] on button "Record Again" at bounding box center [484, 194] width 11 height 11
click at [476, 195] on div "00:00:15" at bounding box center [493, 156] width 55 height 88
click at [482, 195] on icon "Record Again" at bounding box center [484, 194] width 5 height 5
click at [482, 193] on icon "Record Again" at bounding box center [484, 194] width 5 height 5
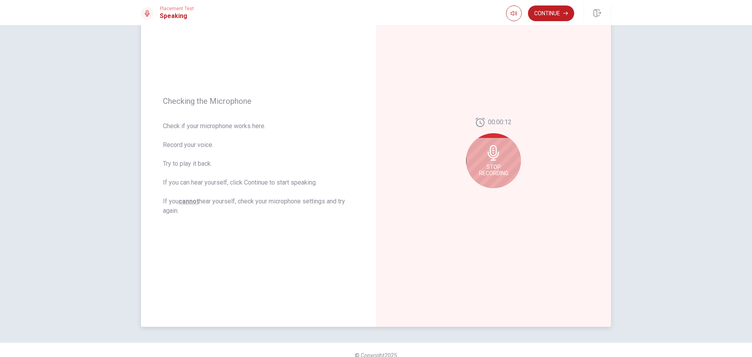
click at [507, 155] on div "Stop Recording" at bounding box center [493, 160] width 55 height 55
click at [504, 194] on button "Play Audio" at bounding box center [501, 194] width 11 height 11
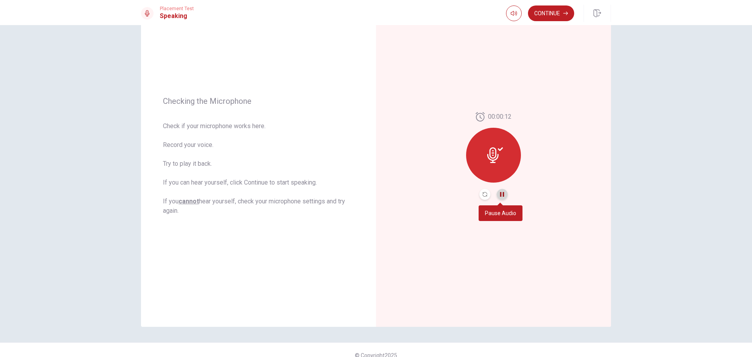
click at [500, 194] on icon "Pause Audio" at bounding box center [501, 194] width 5 height 5
click at [544, 18] on button "Continue" at bounding box center [551, 13] width 46 height 16
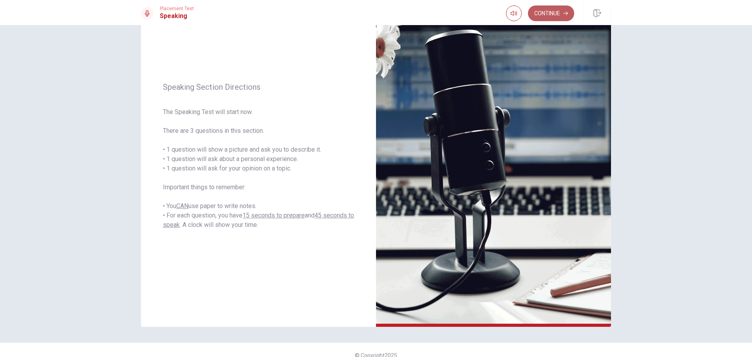
click at [543, 10] on button "Continue" at bounding box center [551, 13] width 46 height 16
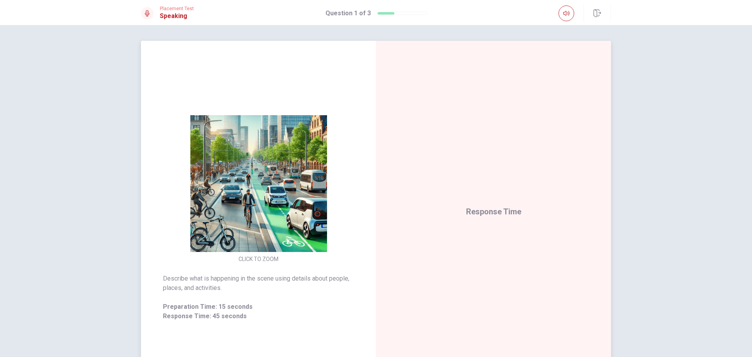
click at [438, 213] on div "Response Time" at bounding box center [493, 211] width 235 height 341
click at [496, 214] on span "Response Time" at bounding box center [493, 211] width 55 height 9
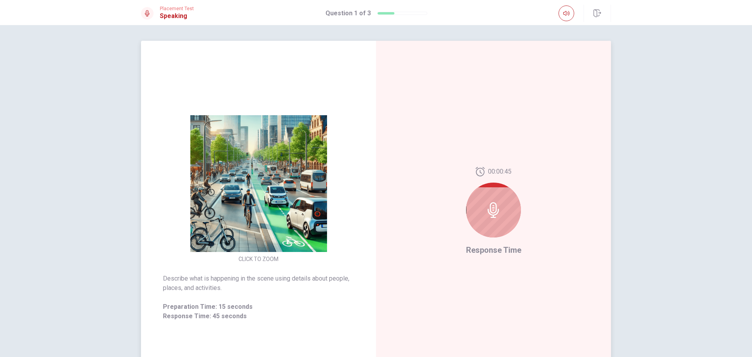
click at [480, 210] on div at bounding box center [493, 209] width 55 height 55
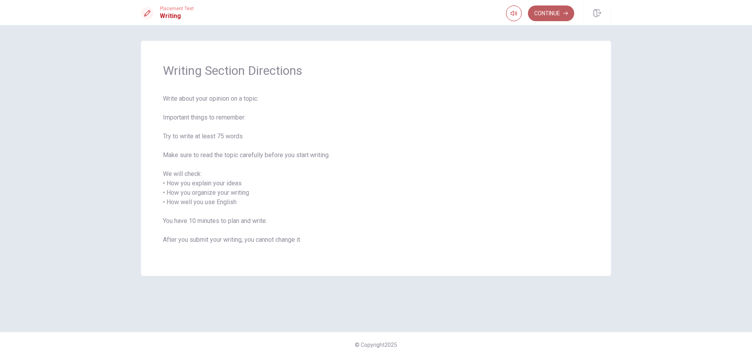
click at [545, 14] on button "Continue" at bounding box center [551, 13] width 46 height 16
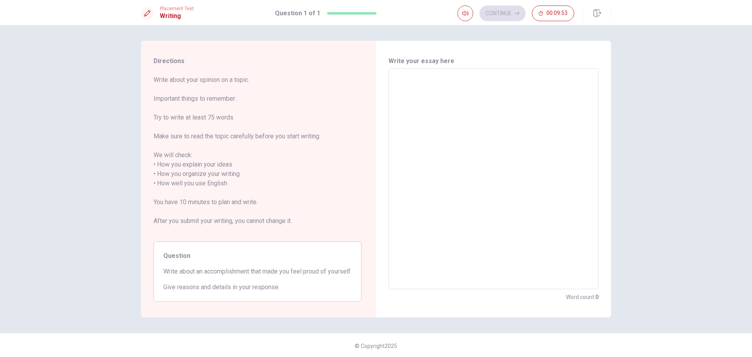
click at [437, 61] on h6 "Write your essay here" at bounding box center [493, 60] width 210 height 9
click at [445, 87] on textarea at bounding box center [493, 179] width 199 height 208
type textarea "T"
type textarea "x"
type textarea "Th"
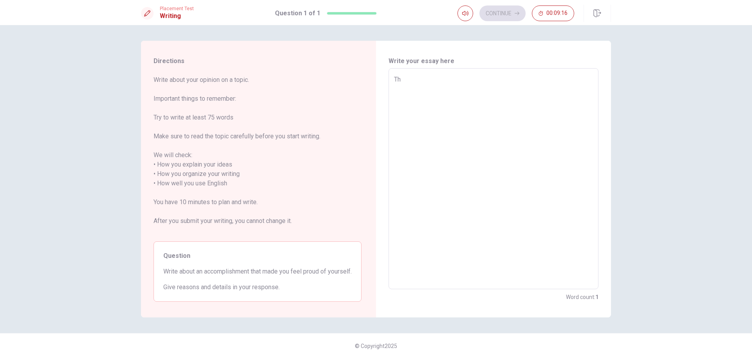
type textarea "x"
type textarea "Thw"
type textarea "x"
type textarea "Th"
type textarea "x"
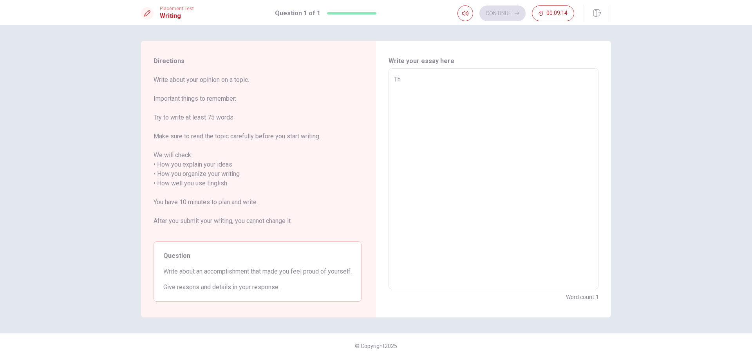
type textarea "T"
type textarea "x"
type textarea "S"
type textarea "x"
type textarea "So"
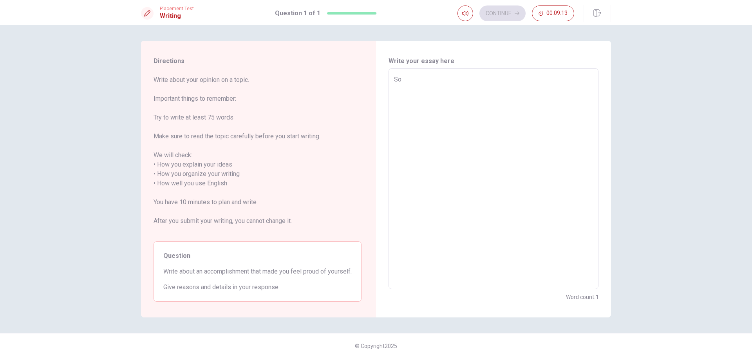
type textarea "x"
type textarea "Som"
type textarea "x"
type textarea "Some"
type textarea "x"
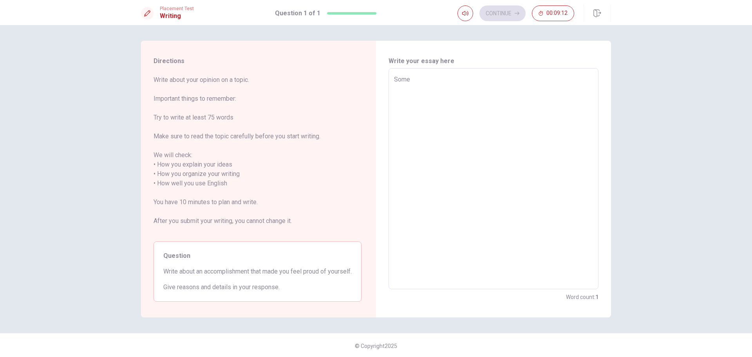
type textarea "Some"
type textarea "x"
type textarea "Some p"
type textarea "x"
type textarea "Some pe"
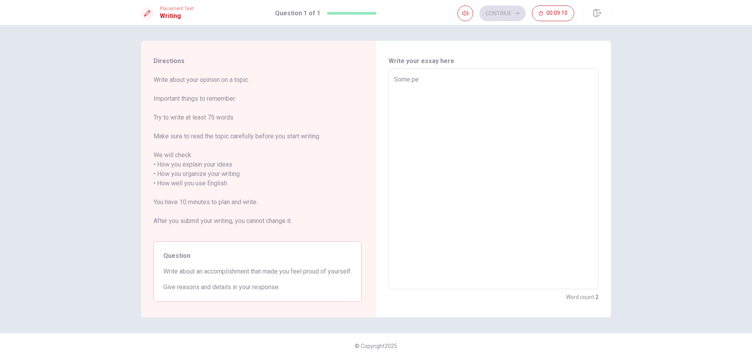
type textarea "x"
type textarea "Some peo"
type textarea "x"
type textarea "Some pe"
type textarea "x"
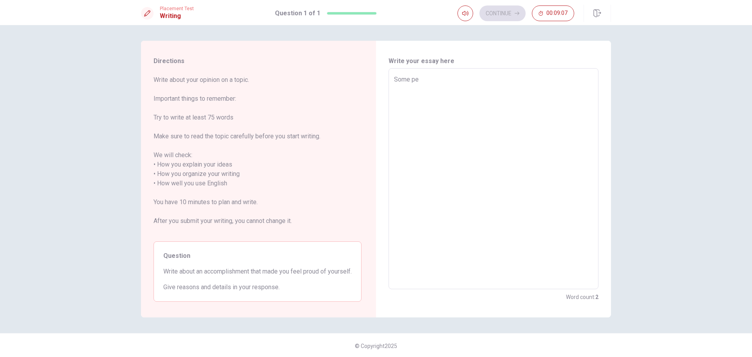
type textarea "Some p"
type textarea "x"
type textarea "Some"
type textarea "x"
type textarea "Some"
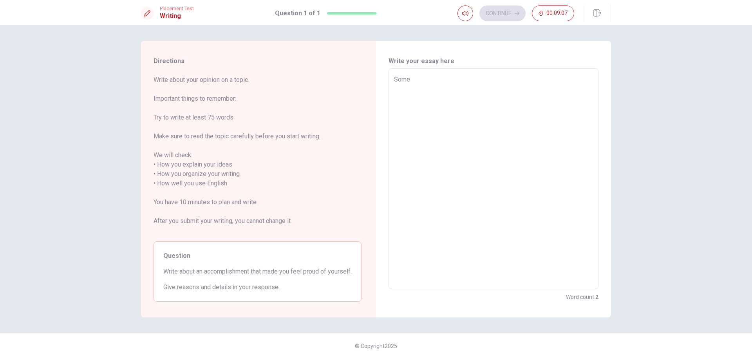
type textarea "x"
type textarea "Som"
type textarea "x"
type textarea "So"
type textarea "x"
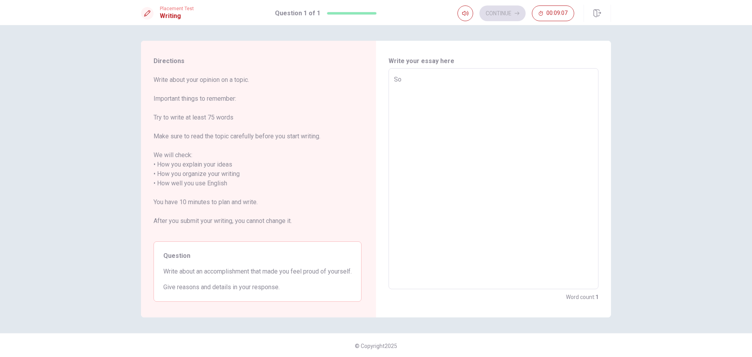
type textarea "S"
type textarea "x"
type textarea "T"
type textarea "x"
type textarea "Th"
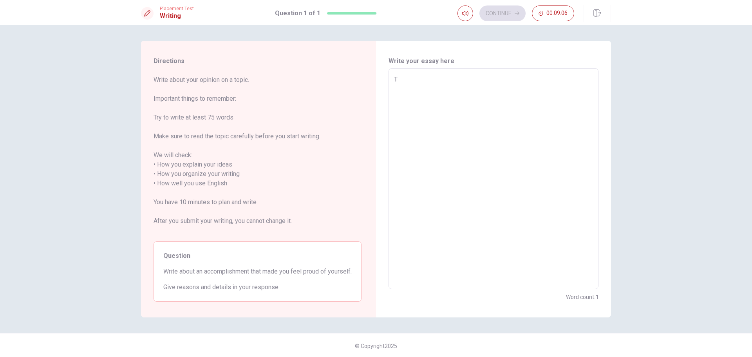
type textarea "x"
type textarea "The"
type textarea "x"
type textarea "The"
type textarea "x"
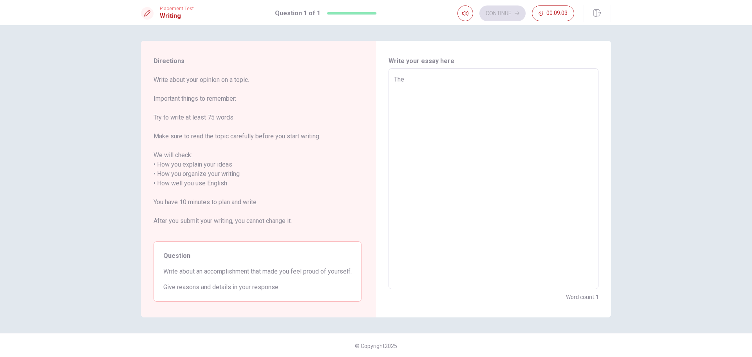
type textarea "The w"
type textarea "x"
type textarea "The wl"
type textarea "x"
type textarea "The w"
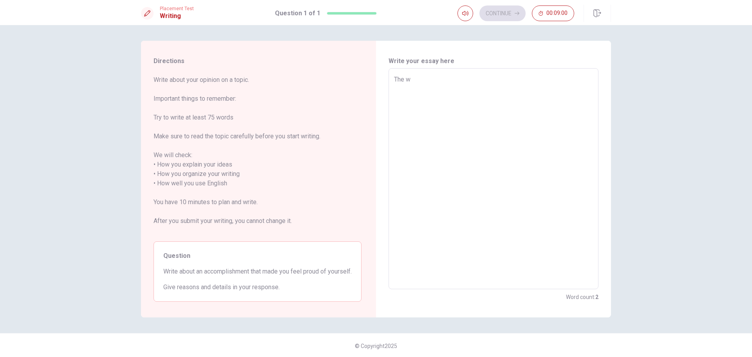
type textarea "x"
type textarea "The"
type textarea "x"
type textarea "The e"
type textarea "x"
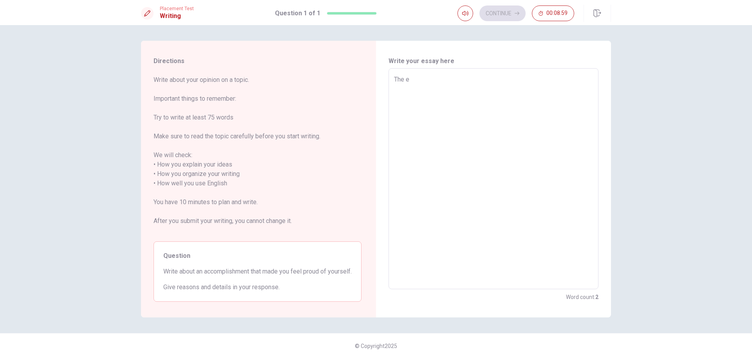
type textarea "The el"
type textarea "x"
type textarea "The ele"
type textarea "x"
type textarea "The elec"
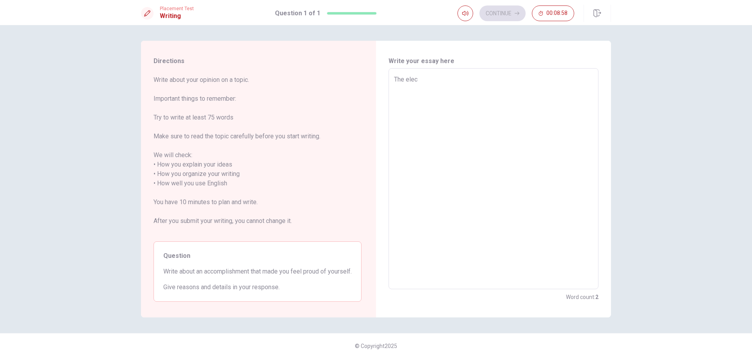
type textarea "x"
type textarea "The elect"
type textarea "x"
type textarea "The electr"
type textarea "x"
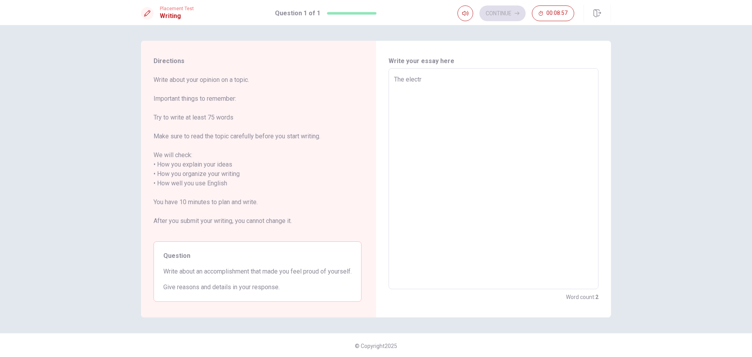
type textarea "The electro"
type textarea "x"
type textarea "The electron"
type textarea "x"
type textarea "The electroni"
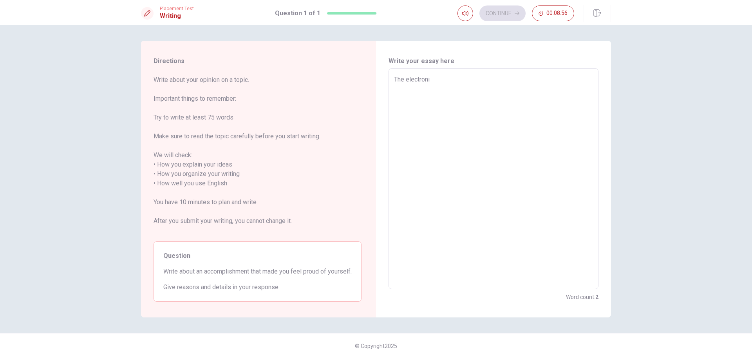
type textarea "x"
type textarea "The electronic"
type textarea "x"
type textarea "The electronic"
type textarea "x"
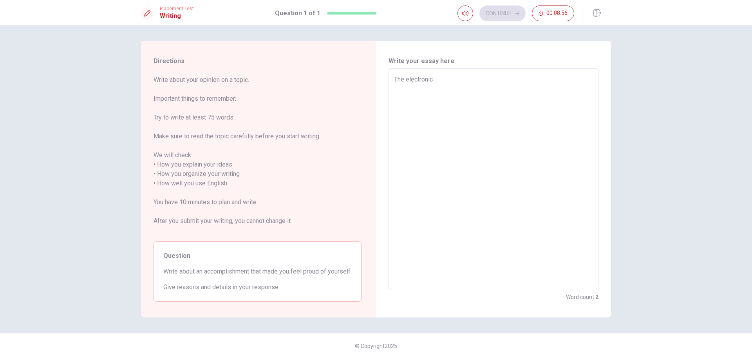
type textarea "The electronic d"
type textarea "x"
type textarea "The electronic di"
type textarea "x"
type textarea "The electronic div"
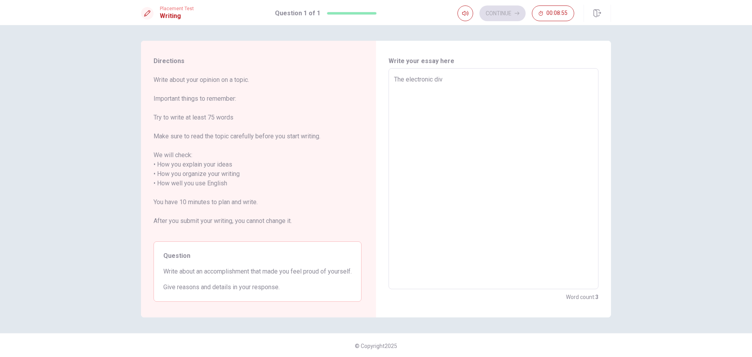
type textarea "x"
type textarea "The electronic divi"
type textarea "x"
type textarea "The electronic divic"
type textarea "x"
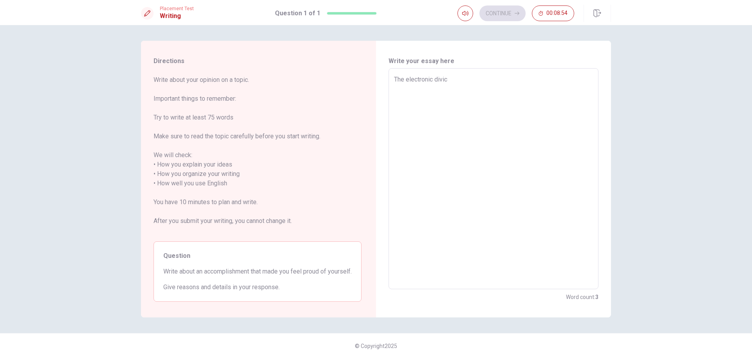
type textarea "The electronic divice"
type textarea "x"
type textarea "The electronic divices"
type textarea "x"
type textarea "The electronic divices"
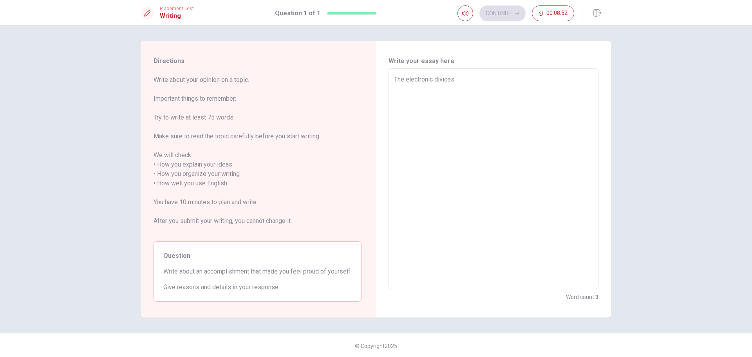
type textarea "x"
type textarea "The electronic divices h"
type textarea "x"
type textarea "The electronic divices ha"
type textarea "x"
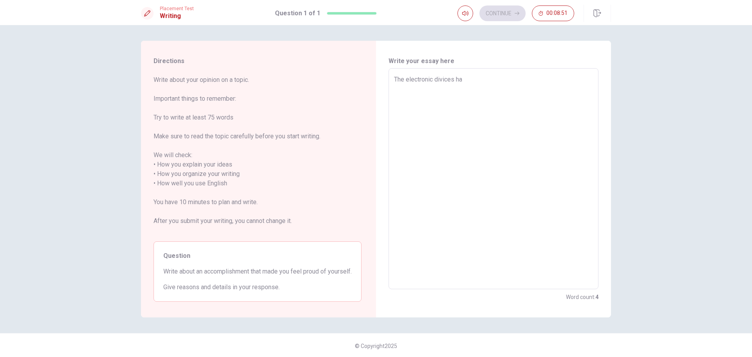
type textarea "The electronic divices has"
type textarea "x"
type textarea "The electronic divices has"
type textarea "x"
type textarea "The electronic divices has c"
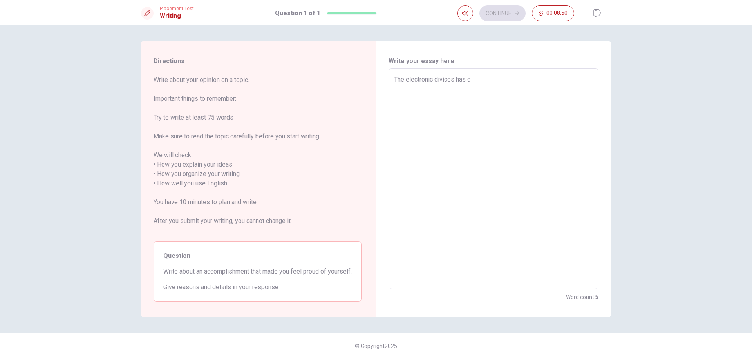
type textarea "x"
type textarea "The electronic divices has ch"
type textarea "x"
type textarea "The electronic divices has cha"
type textarea "x"
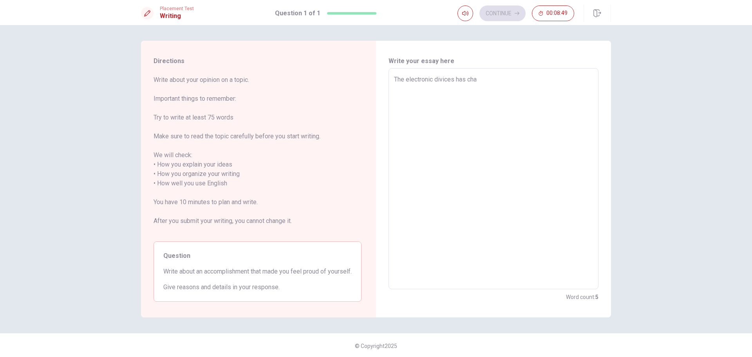
type textarea "The electronic divices has [PERSON_NAME]"
type textarea "x"
type textarea "The electronic divices has [PERSON_NAME]"
type textarea "x"
type textarea "The electronic divices has change"
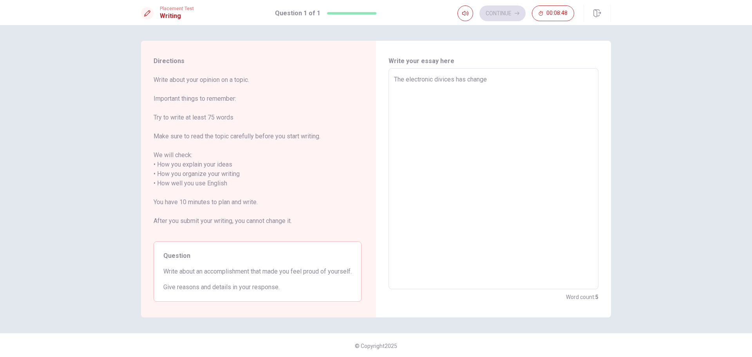
type textarea "x"
type textarea "The electronic divices has change"
type textarea "x"
type textarea "The electronic divices has change t"
type textarea "x"
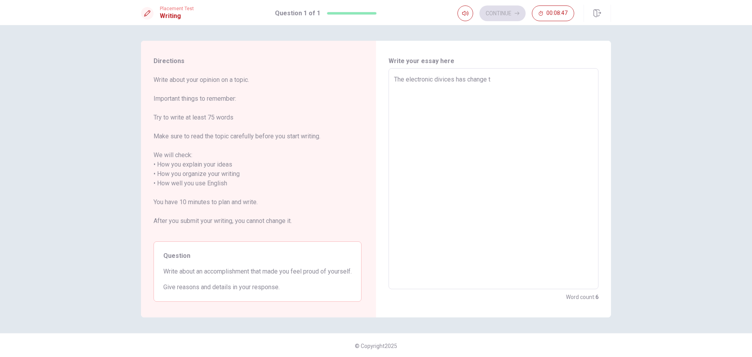
type textarea "The electronic divices has change th"
type textarea "x"
type textarea "The electronic divices has change the"
type textarea "x"
type textarea "The electronic divices has change the"
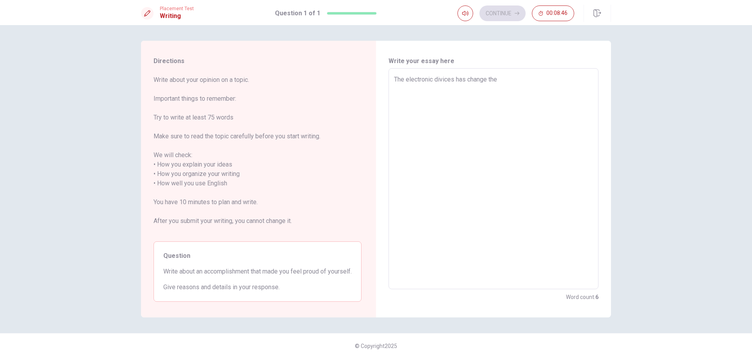
type textarea "x"
type textarea "The electronic divices has change the w"
type textarea "x"
type textarea "The electronic divices has change the wa"
type textarea "x"
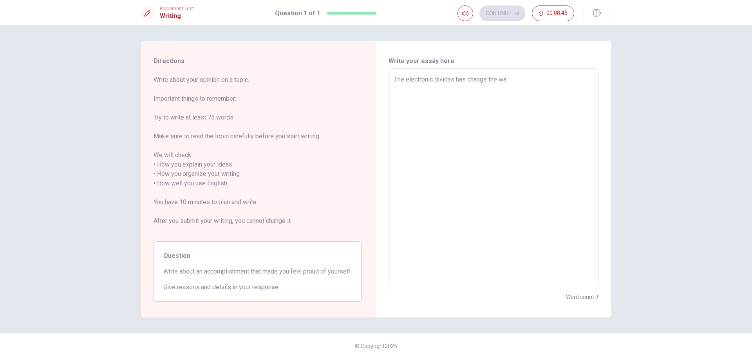
type textarea "The electronic divices has change the way"
type textarea "x"
type textarea "The electronic divices has change the way"
type textarea "x"
type textarea "The electronic divices has change the way h"
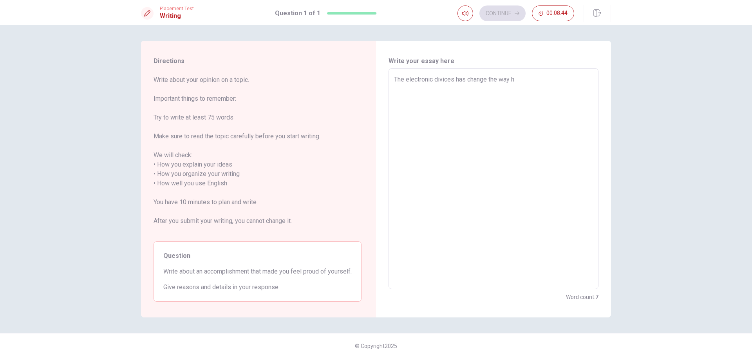
type textarea "x"
type textarea "The electronic divices has change the way ho"
type textarea "x"
type textarea "The electronic divices has change the way how"
type textarea "x"
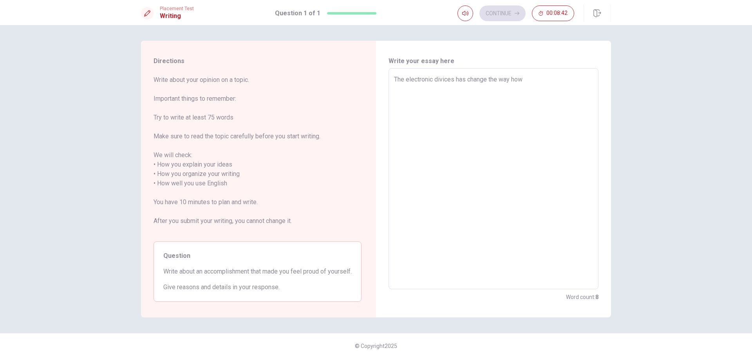
type textarea "The electronic divices has change the way how"
type textarea "x"
type textarea "The electronic divices has change the way how p"
type textarea "x"
type textarea "The electronic divices has change the way how pe"
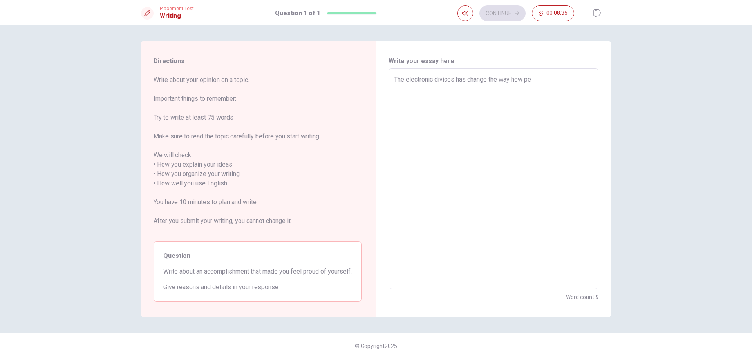
type textarea "x"
type textarea "The electronic divices has change the way how peo"
type textarea "x"
type textarea "The electronic divices has change the way how peop"
type textarea "x"
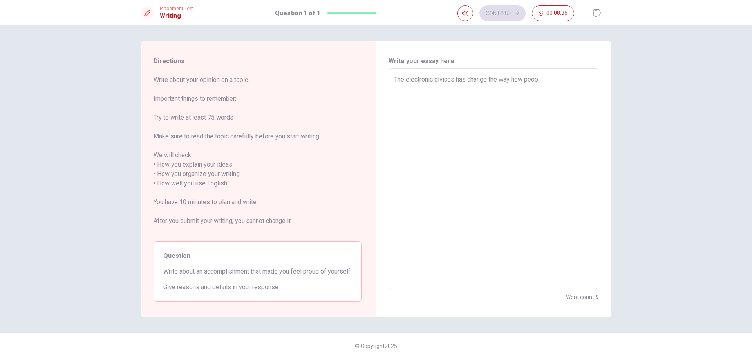
type textarea "The electronic divices has change the way how peopl"
type textarea "x"
type textarea "The electronic divices has change the way how people"
type textarea "x"
type textarea "The electronic divices has change the way how people"
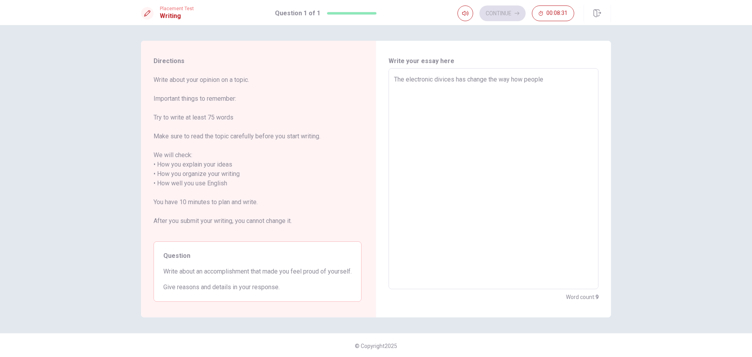
type textarea "x"
type textarea "The electronic divices has change the way how people m"
type textarea "x"
type textarea "The electronic divices has change the way how people ma"
type textarea "x"
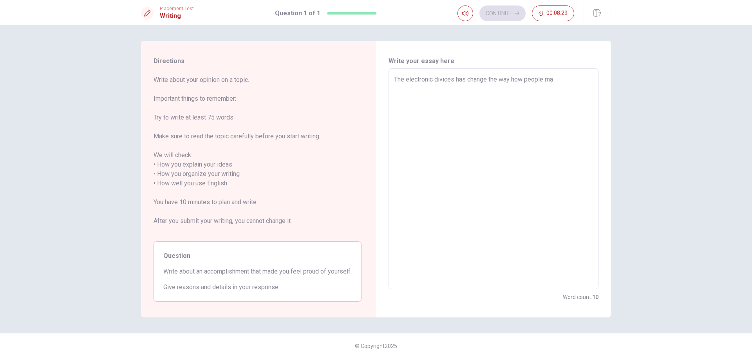
type textarea "The electronic divices has change the way how people mak"
type textarea "x"
type textarea "The electronic divices has change the way how people make"
type textarea "x"
type textarea "The electronic divices has change the way how people make"
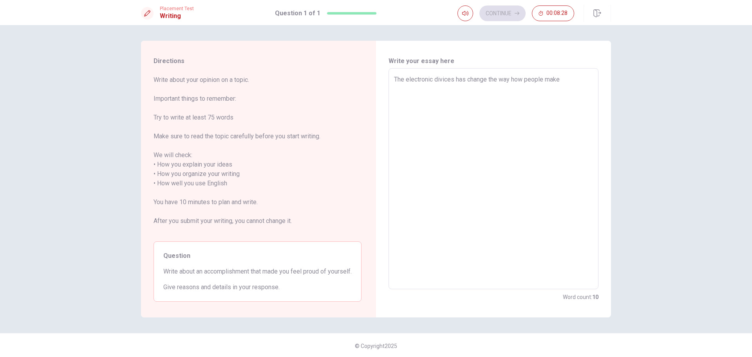
type textarea "x"
type textarea "The electronic divices has change the way how people make t"
type textarea "x"
type textarea "The electronic divices has change the way how people make th"
type textarea "x"
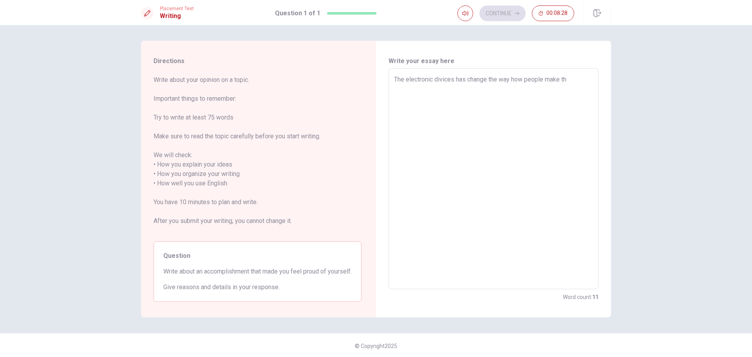
type textarea "The electronic divices has change the way how people make the"
type textarea "x"
type textarea "The electronic divices has change the way how people make thei"
type textarea "x"
type textarea "The electronic divices has change the way how people make their"
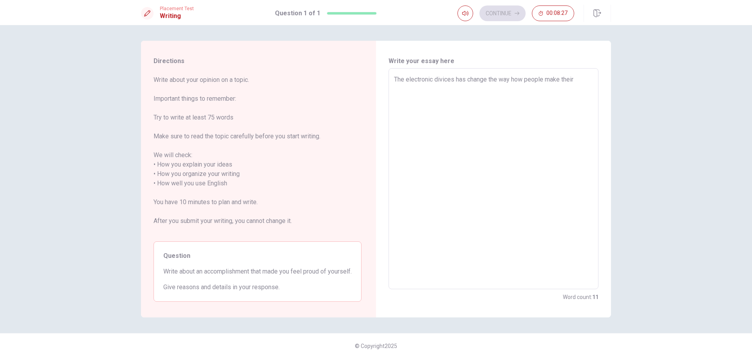
type textarea "x"
type textarea "The electronic divices has change the way how people make their"
type textarea "x"
type textarea "The electronic divices has change the way how people make their r"
type textarea "x"
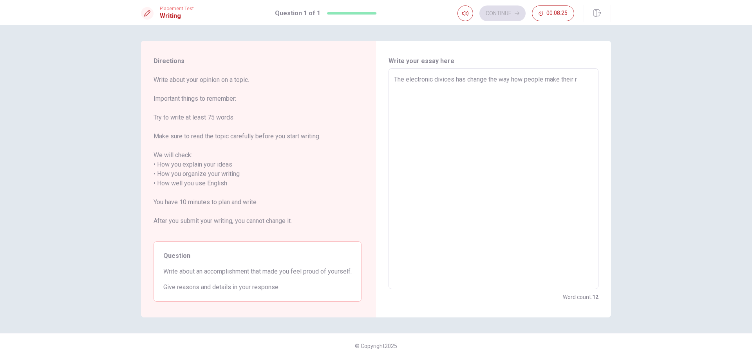
type textarea "The electronic divices has change the way how people make their re"
type textarea "x"
type textarea "The electronic divices has change the way how people make their rel"
type textarea "x"
type textarea "The electronic divices has change the way how people make their [MEDICAL_DATA]"
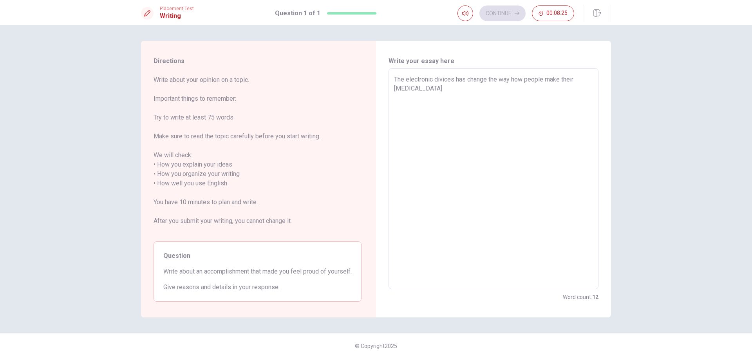
type textarea "x"
type textarea "The electronic divices has change the way how people make their relat"
type textarea "x"
type textarea "The electronic divices has change the way how people make their relati"
type textarea "x"
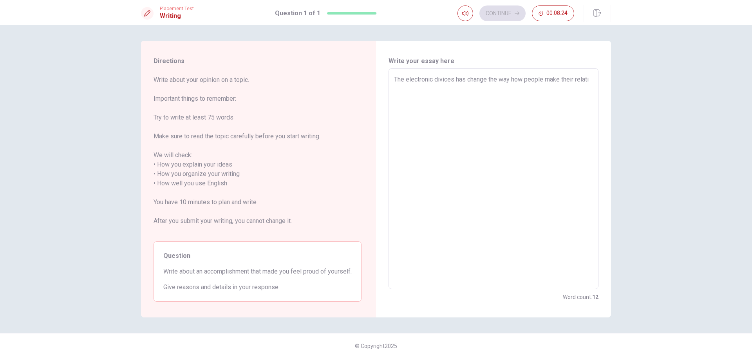
type textarea "The electronic divices has change the way how people make their relatio"
type textarea "x"
type textarea "The electronic divices has change the way how people make their relation"
type textarea "x"
type textarea "The electronic divices has change the way how people make their relations"
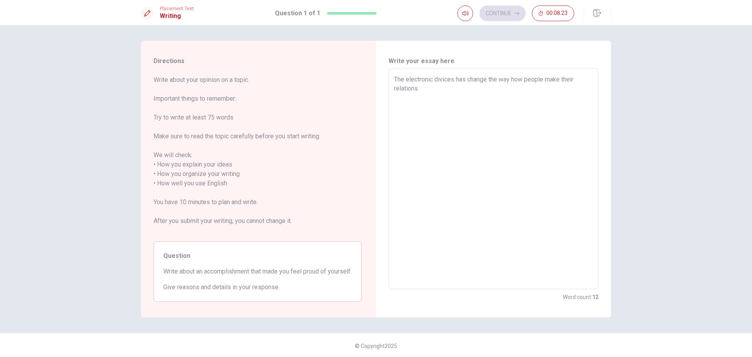
type textarea "x"
type textarea "The electronic divices has change the way how people make their relationsh"
type textarea "x"
type textarea "The electronic divices has change the way how people make their relationshi"
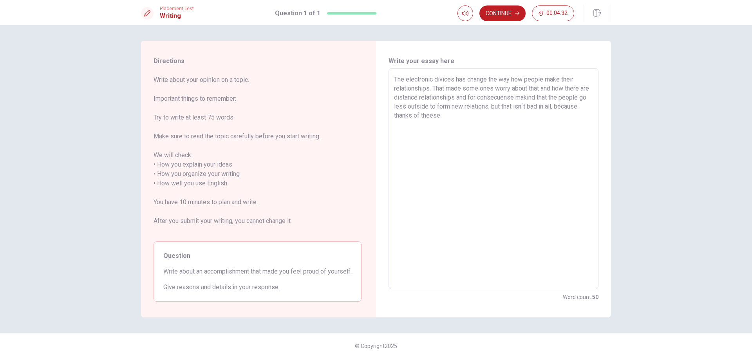
click at [437, 79] on textarea "The electronic divices has change the way how people make their relationships. …" at bounding box center [493, 179] width 199 height 208
click at [474, 117] on textarea "The electronic devices has change the way how people make their relationships. …" at bounding box center [493, 179] width 199 height 208
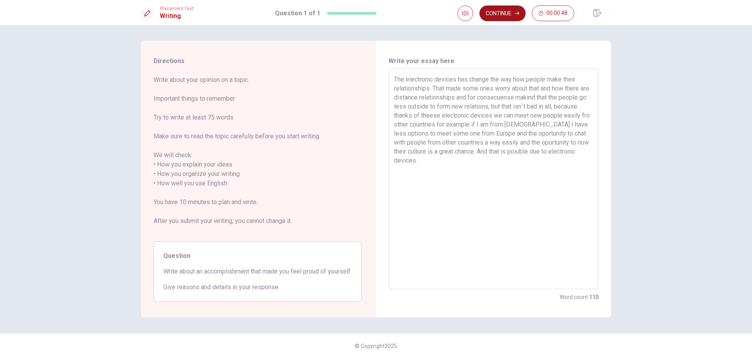
click at [501, 13] on button "Continue" at bounding box center [502, 13] width 46 height 16
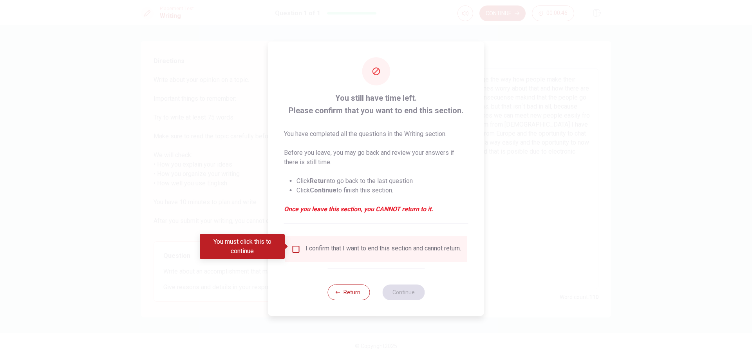
click at [306, 238] on div "I confirm that I want to end this section and cannot return." at bounding box center [376, 249] width 182 height 26
click at [306, 244] on div "I confirm that I want to end this section and cannot return." at bounding box center [382, 248] width 155 height 9
click at [294, 252] on div "I confirm that I want to end this section and cannot return." at bounding box center [375, 248] width 169 height 9
click at [294, 244] on input "You must click this to continue" at bounding box center [295, 248] width 9 height 9
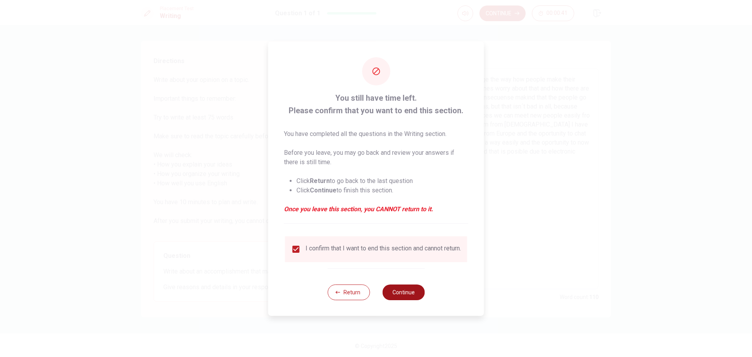
click at [409, 288] on button "Continue" at bounding box center [403, 292] width 42 height 16
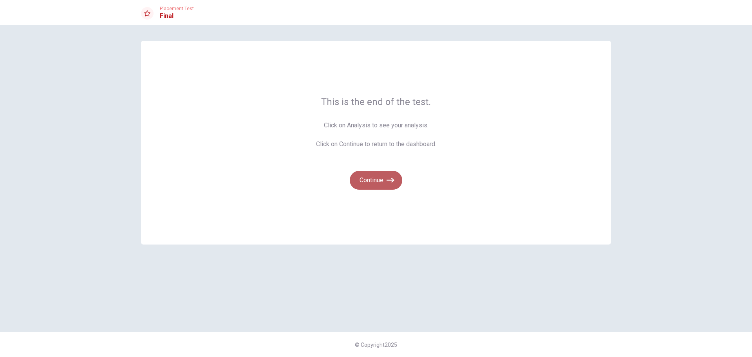
click at [380, 180] on button "Continue" at bounding box center [376, 180] width 52 height 19
